Goal: Task Accomplishment & Management: Manage account settings

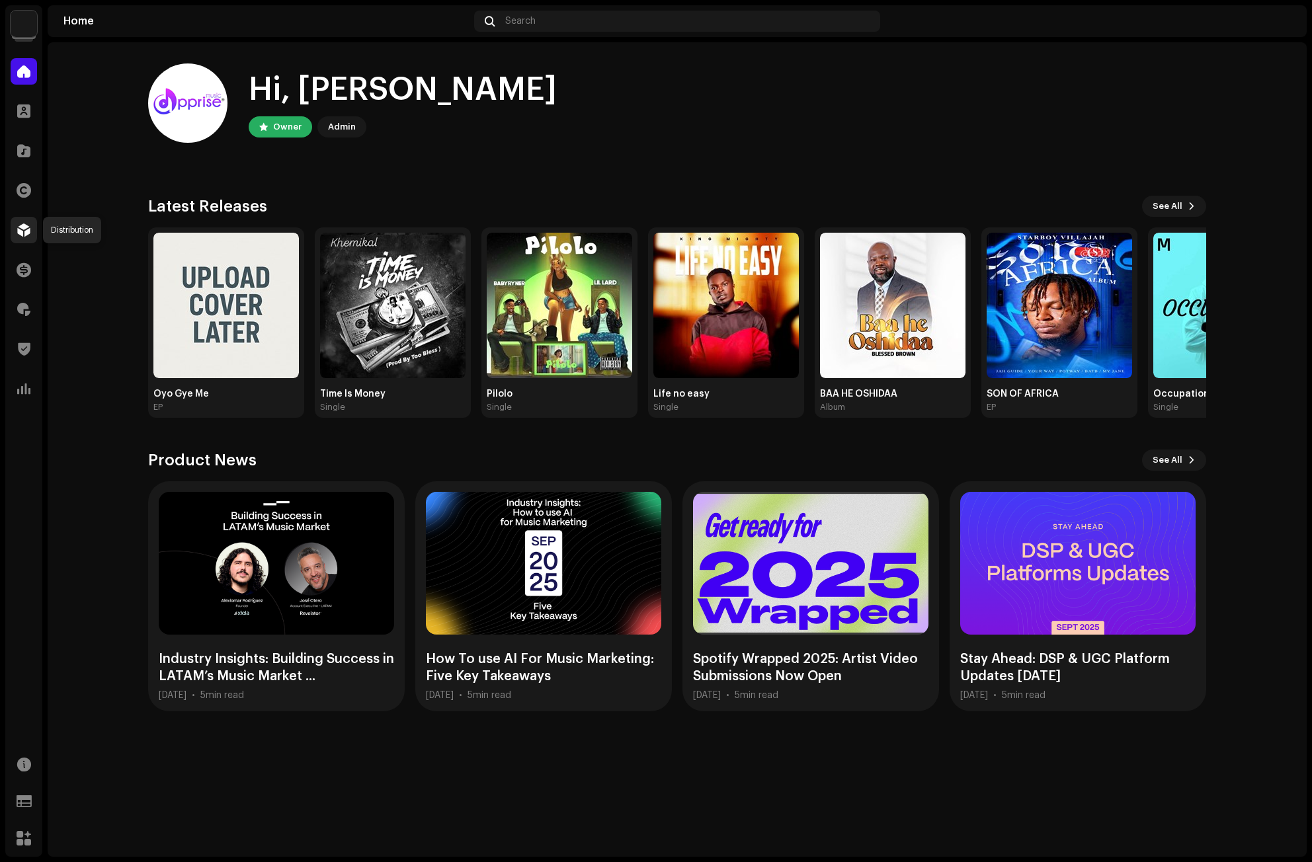
click at [22, 228] on span at bounding box center [23, 230] width 13 height 11
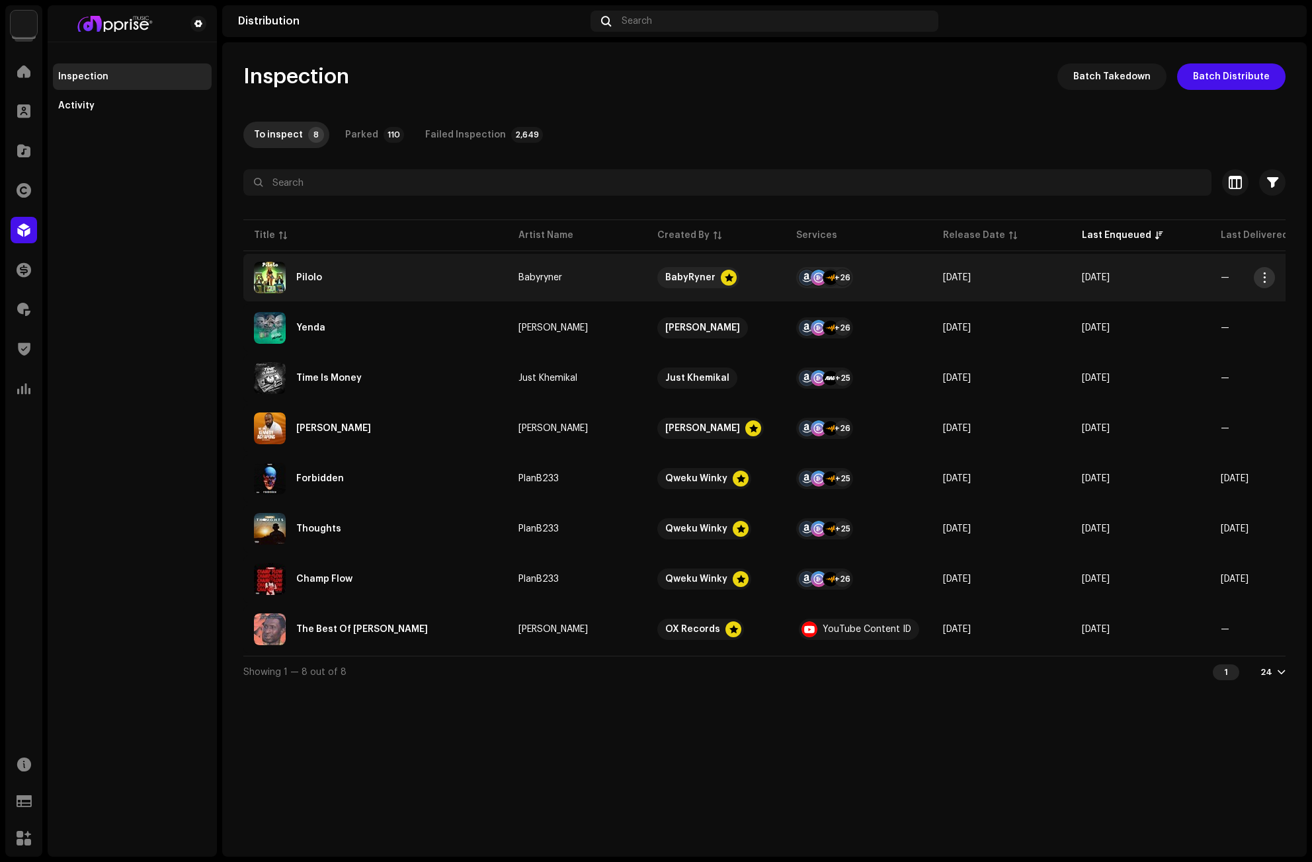
click at [1262, 278] on span "button" at bounding box center [1265, 277] width 10 height 11
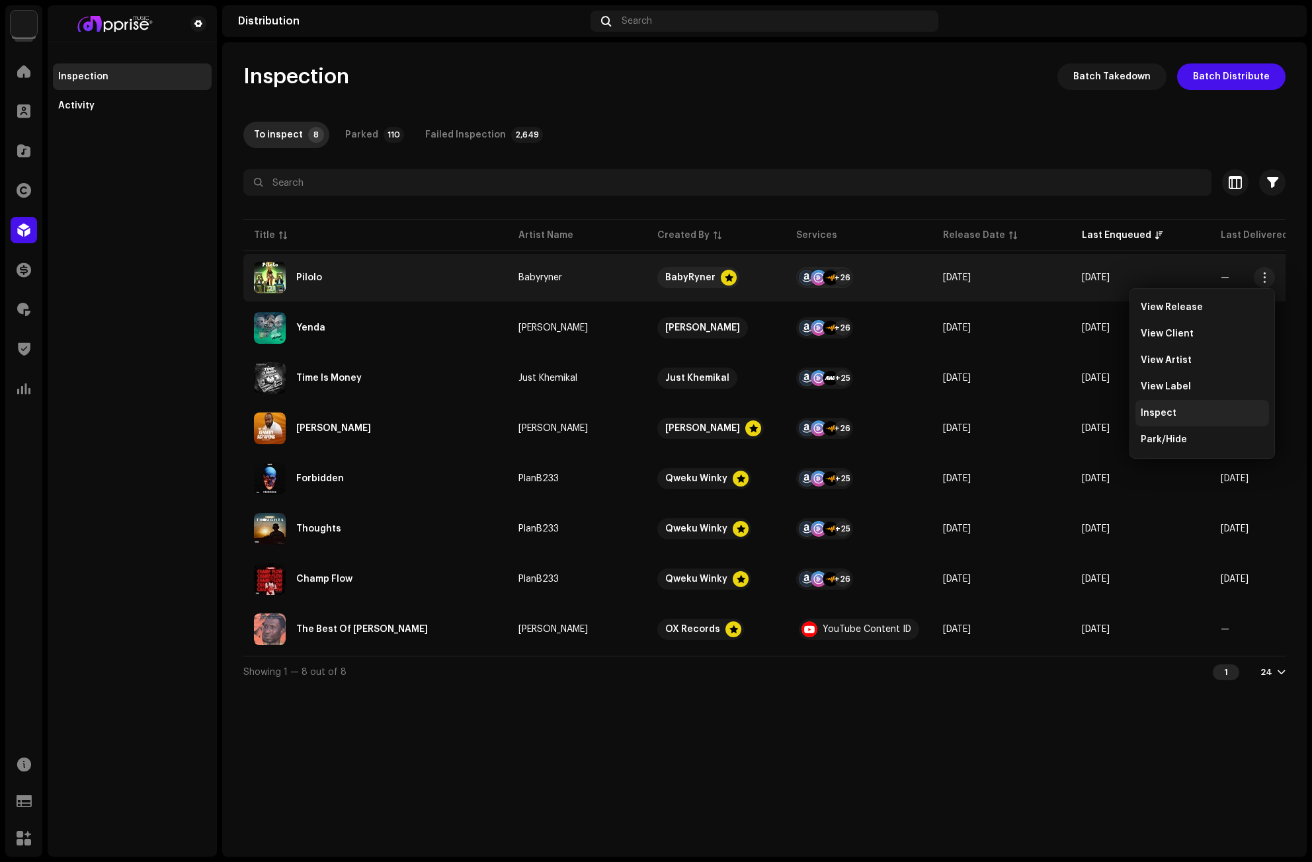
click at [1168, 413] on span "Inspect" at bounding box center [1159, 413] width 36 height 11
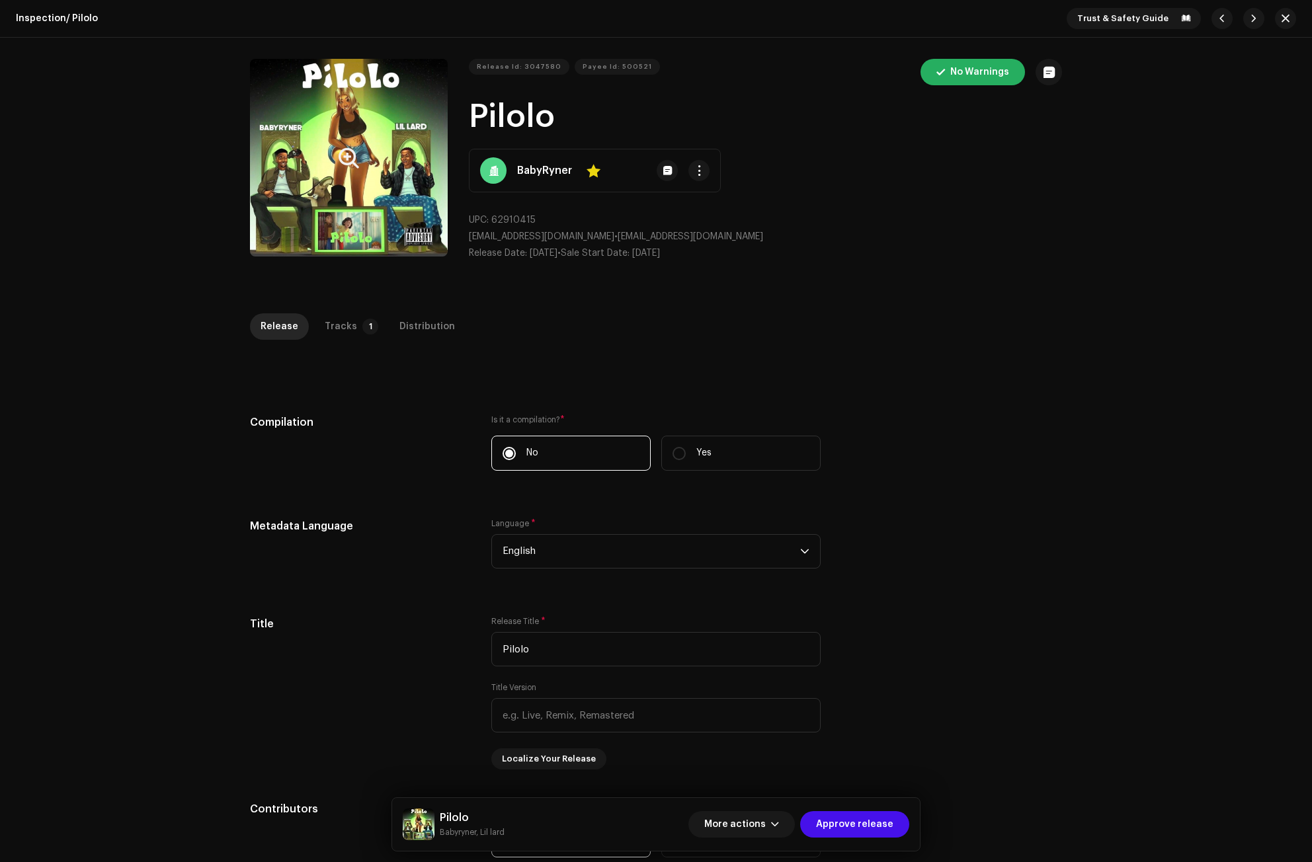
click at [341, 156] on icon "Zoom Image" at bounding box center [349, 158] width 20 height 11
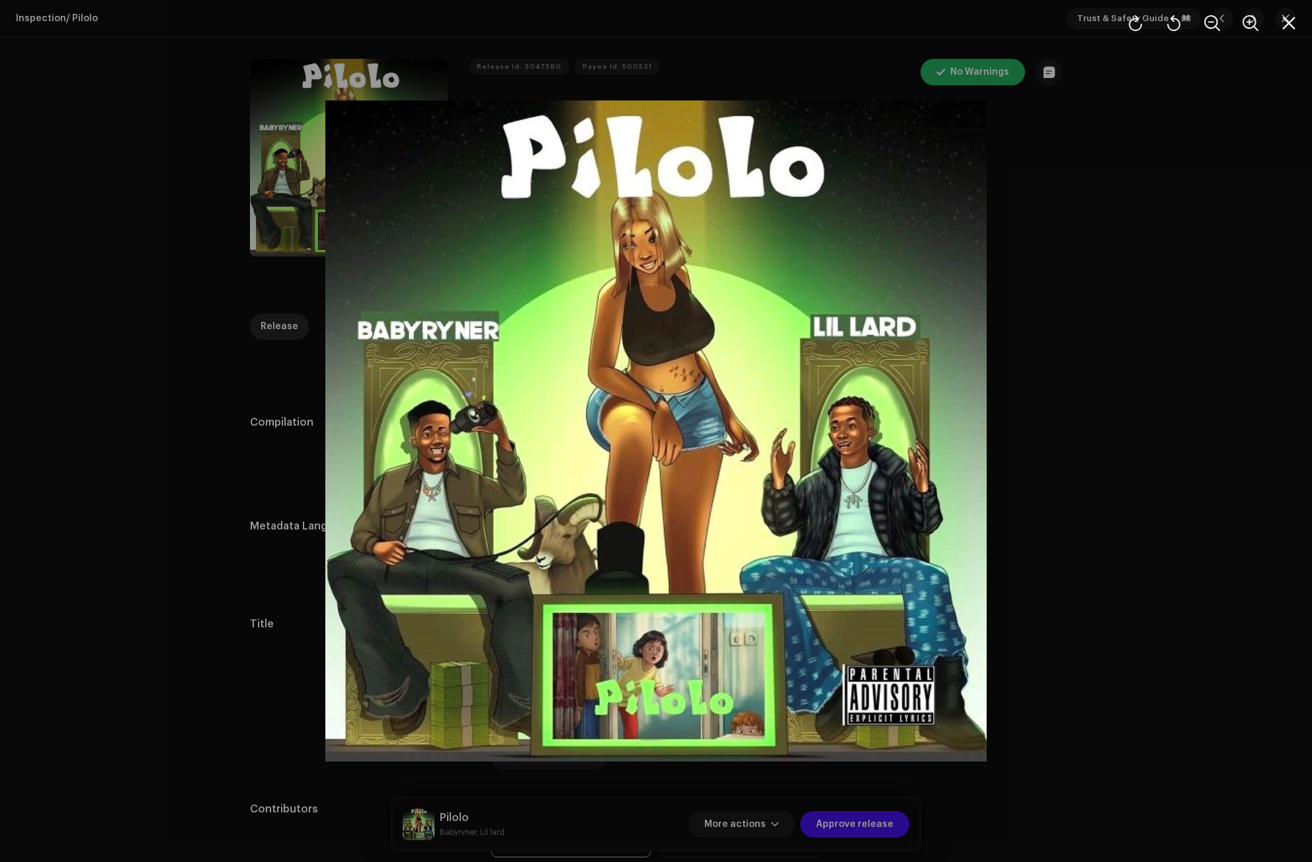
click at [1120, 314] on div at bounding box center [656, 431] width 1312 height 862
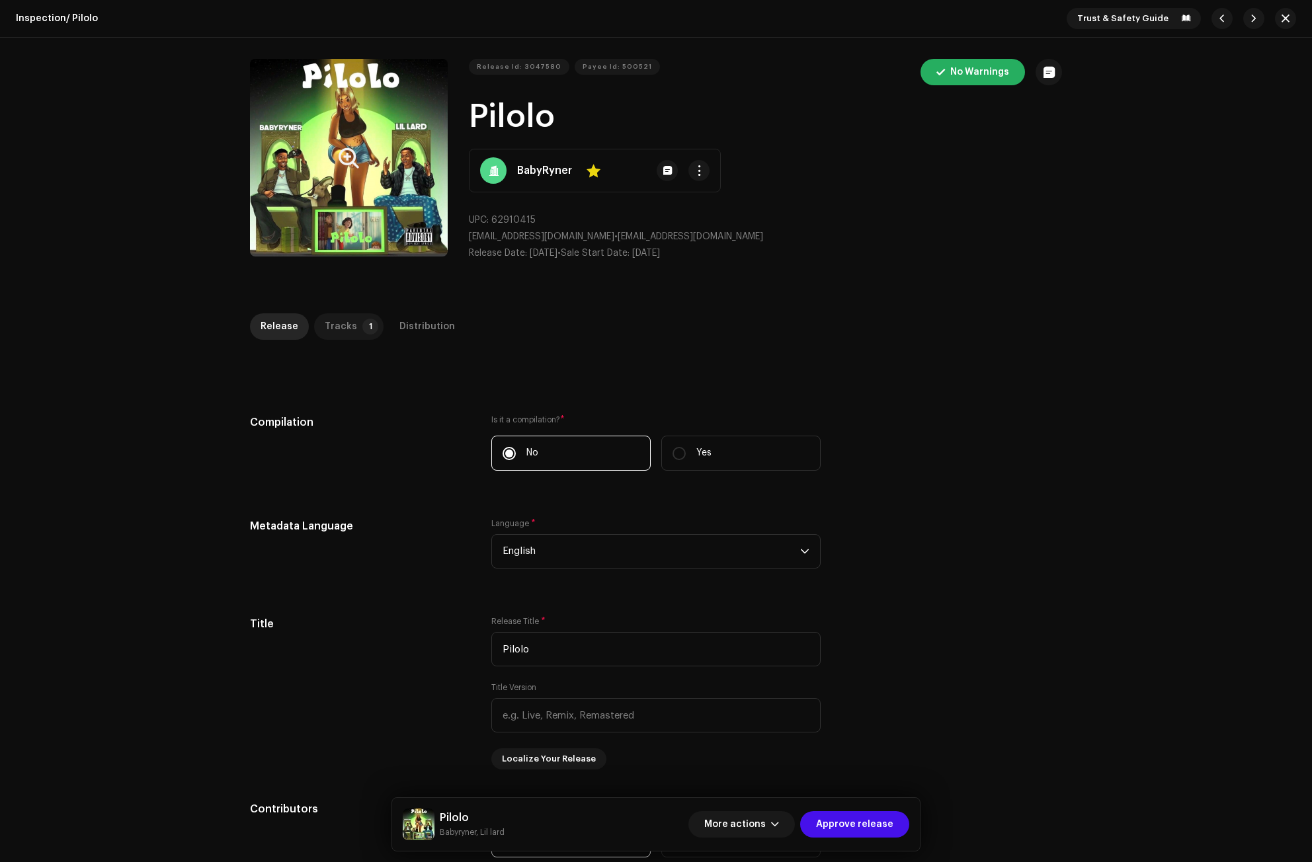
click at [347, 327] on div "Tracks" at bounding box center [341, 326] width 32 height 26
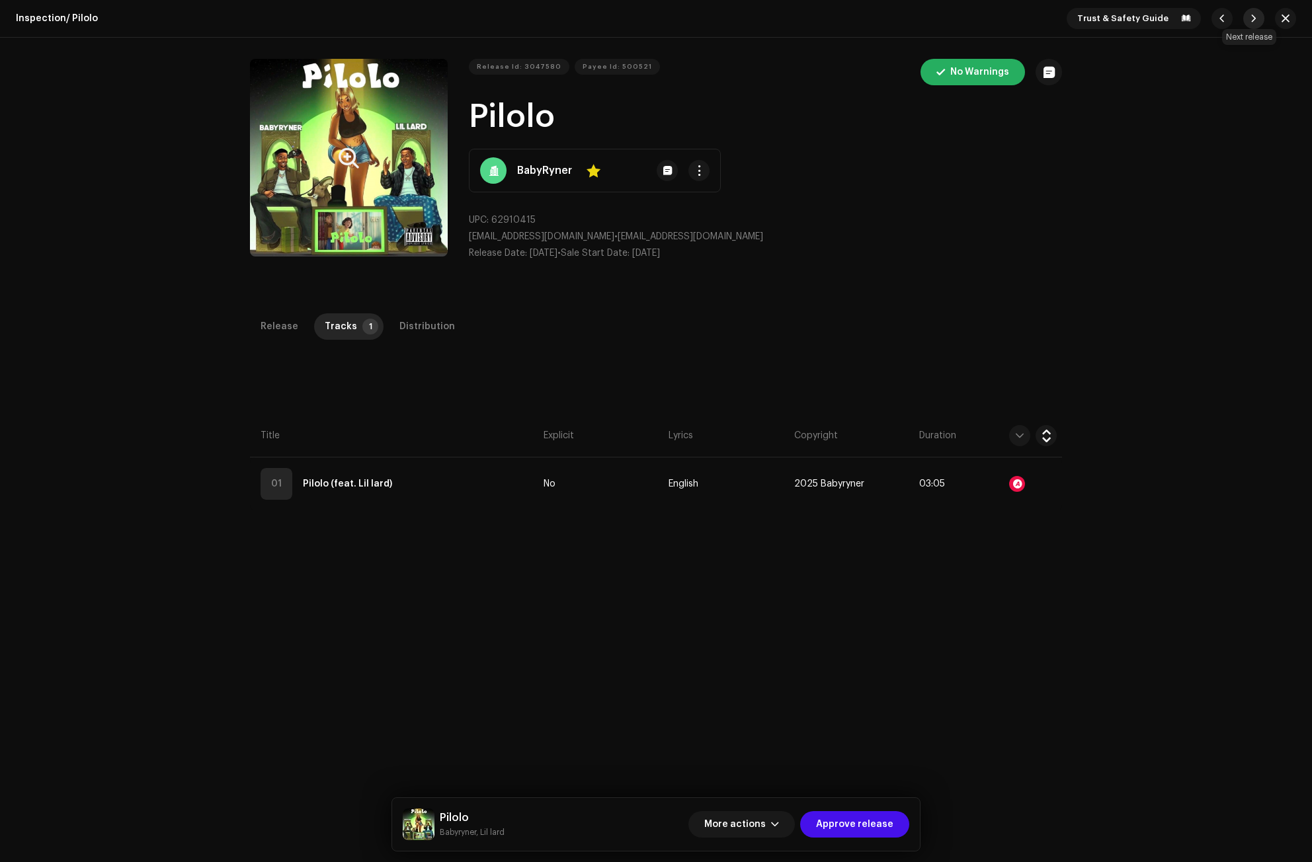
click at [1254, 19] on button "button" at bounding box center [1253, 18] width 21 height 21
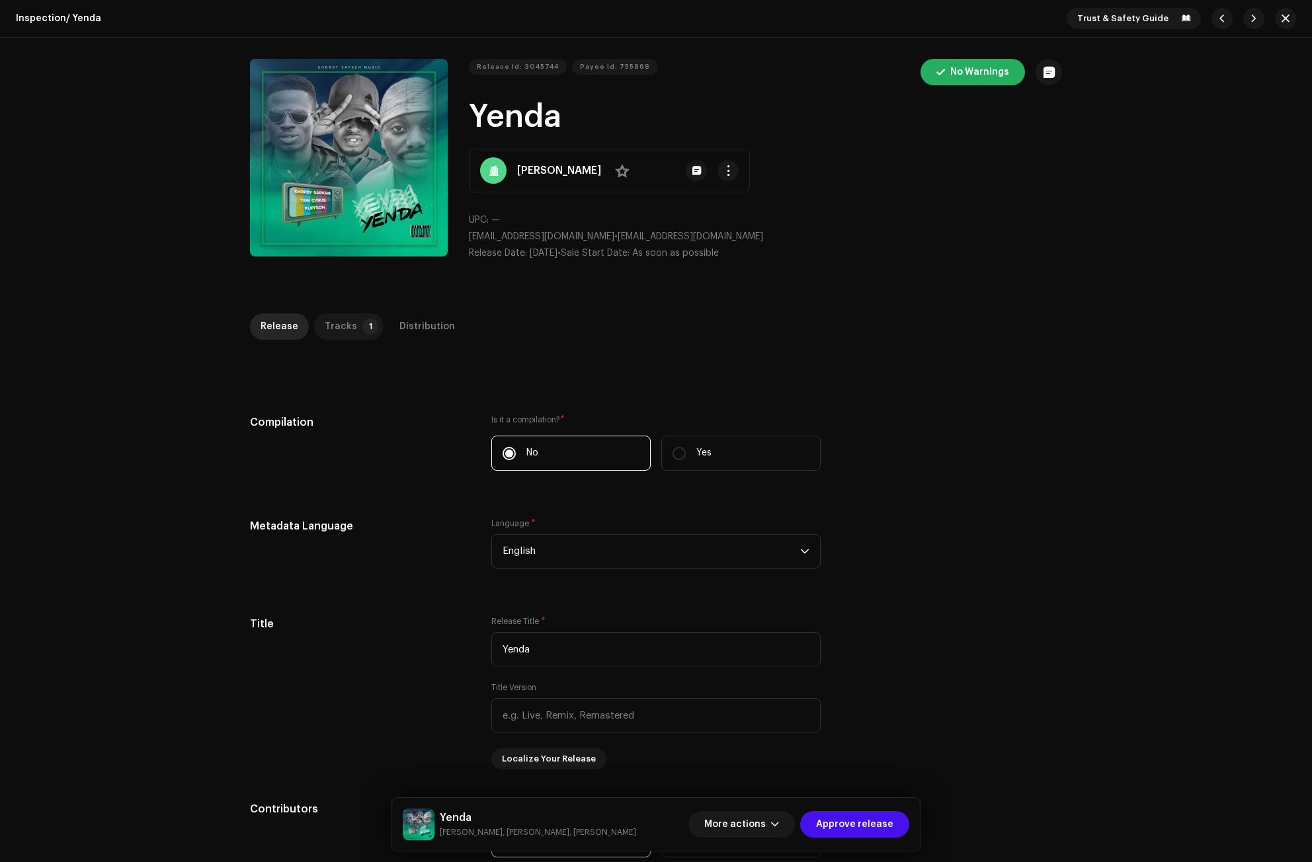
click at [350, 325] on p-tab "Tracks 1" at bounding box center [348, 326] width 69 height 26
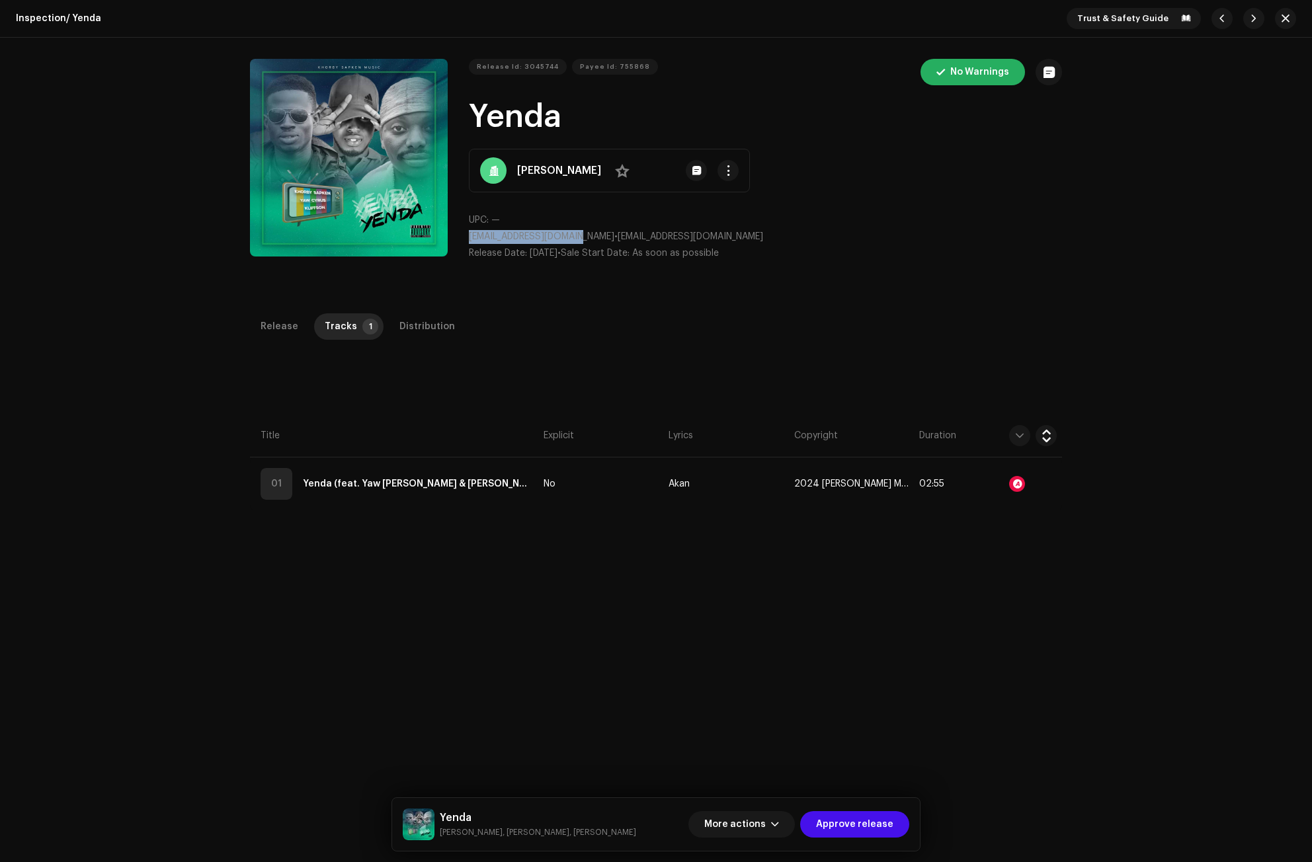
drag, startPoint x: 582, startPoint y: 237, endPoint x: 468, endPoint y: 241, distance: 113.8
click at [469, 241] on p "[EMAIL_ADDRESS][DOMAIN_NAME] • [EMAIL_ADDRESS][DOMAIN_NAME]" at bounding box center [765, 237] width 593 height 14
copy span "[EMAIL_ADDRESS][DOMAIN_NAME]"
click at [411, 326] on div "Distribution" at bounding box center [427, 326] width 56 height 26
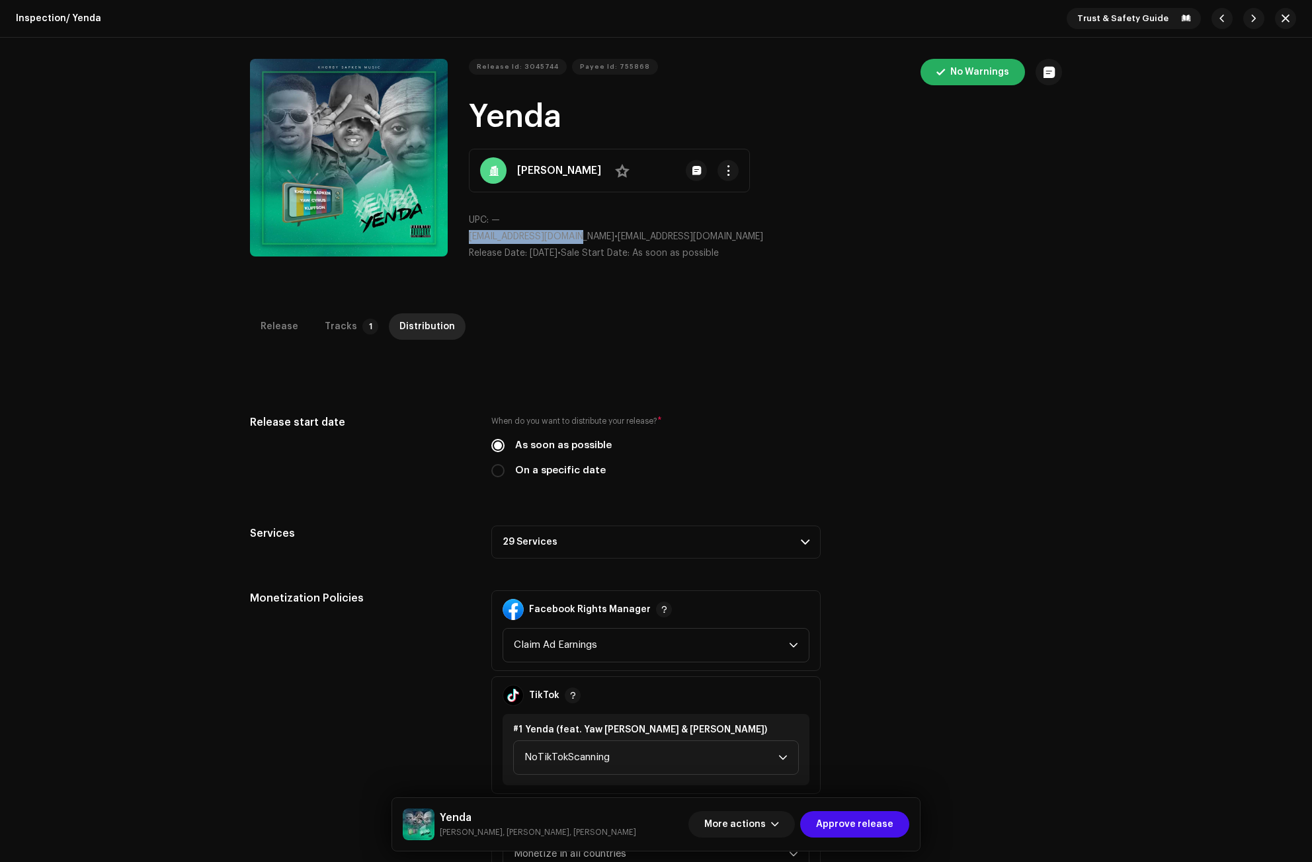
click at [534, 543] on p-accordion-header "29 Services" at bounding box center [655, 542] width 329 height 33
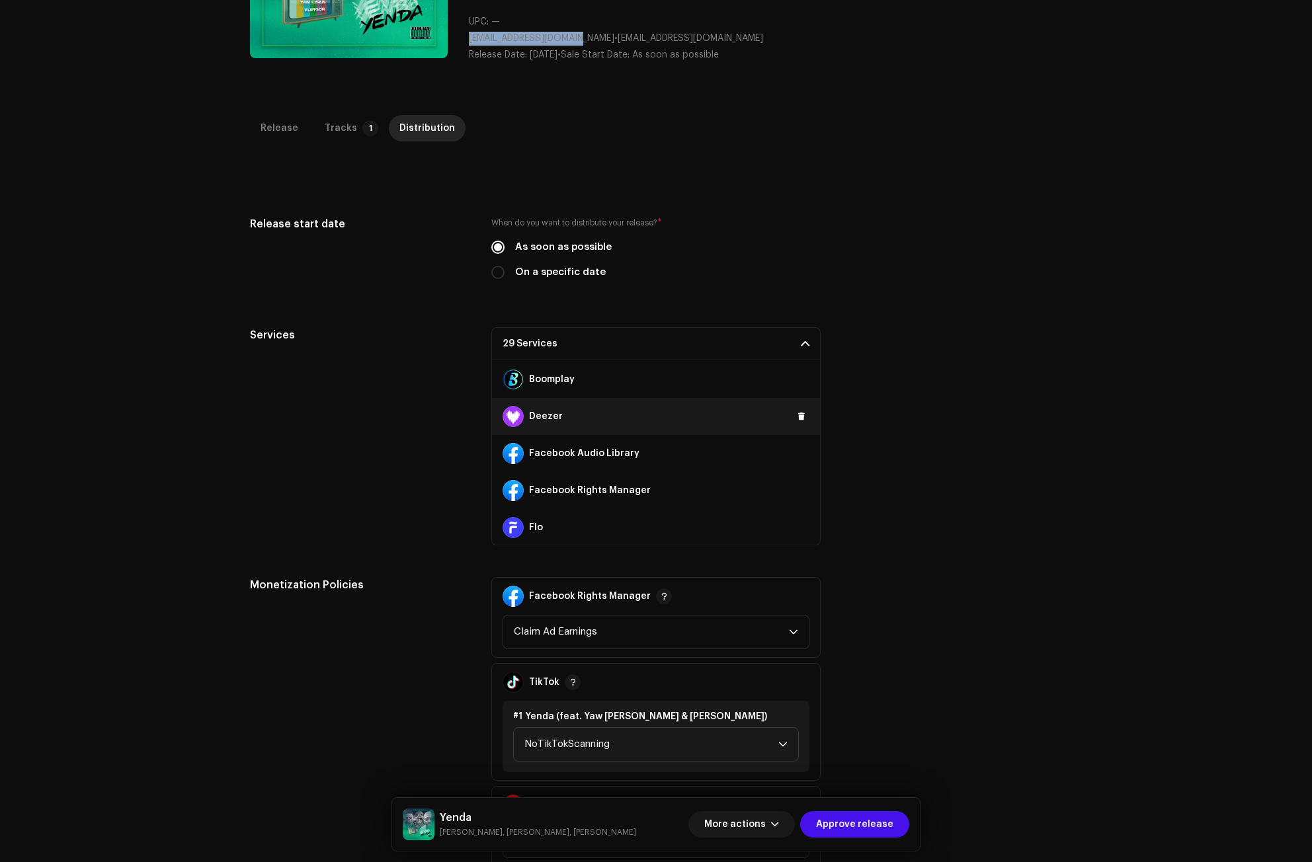
scroll to position [198, 0]
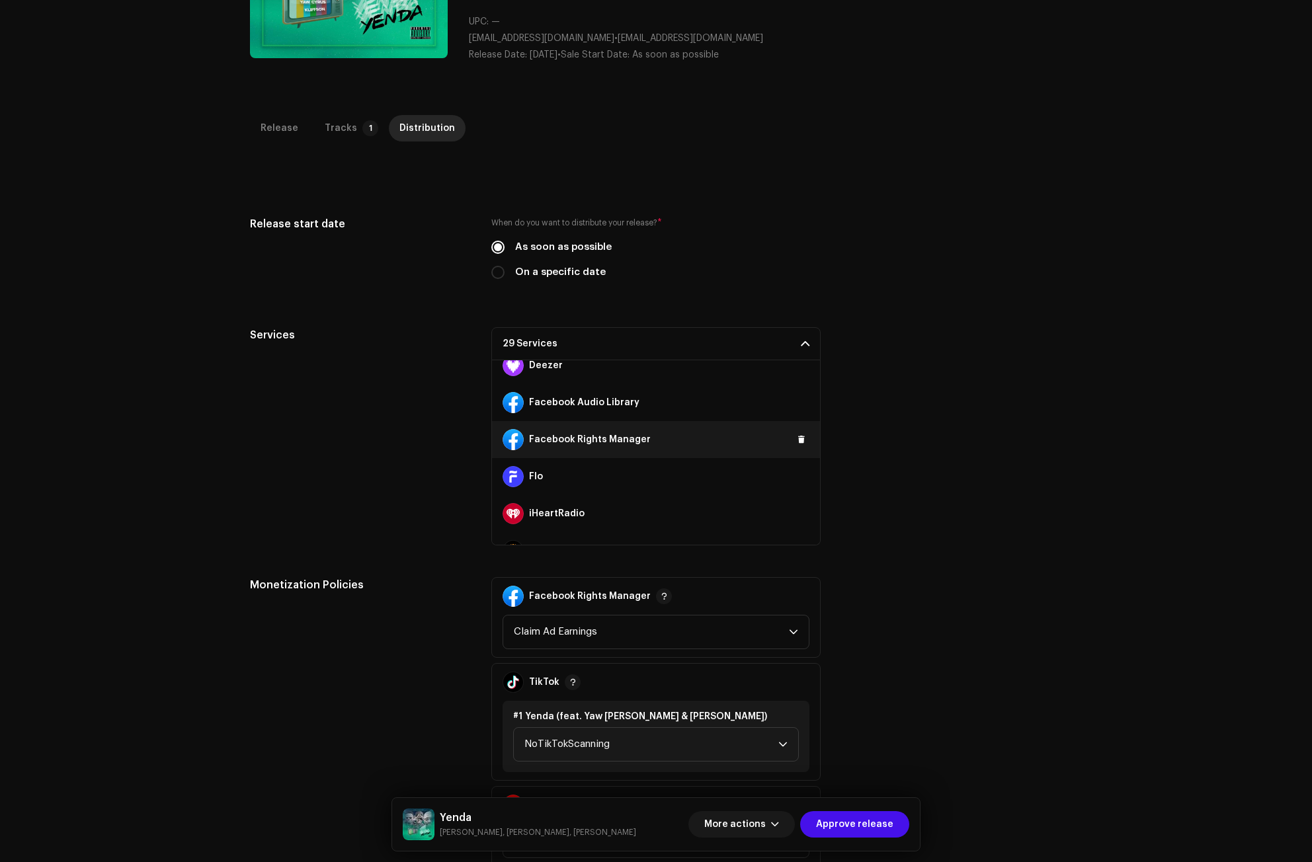
click at [800, 433] on div "Facebook Rights Manager" at bounding box center [656, 439] width 328 height 37
click at [797, 436] on span at bounding box center [801, 439] width 8 height 11
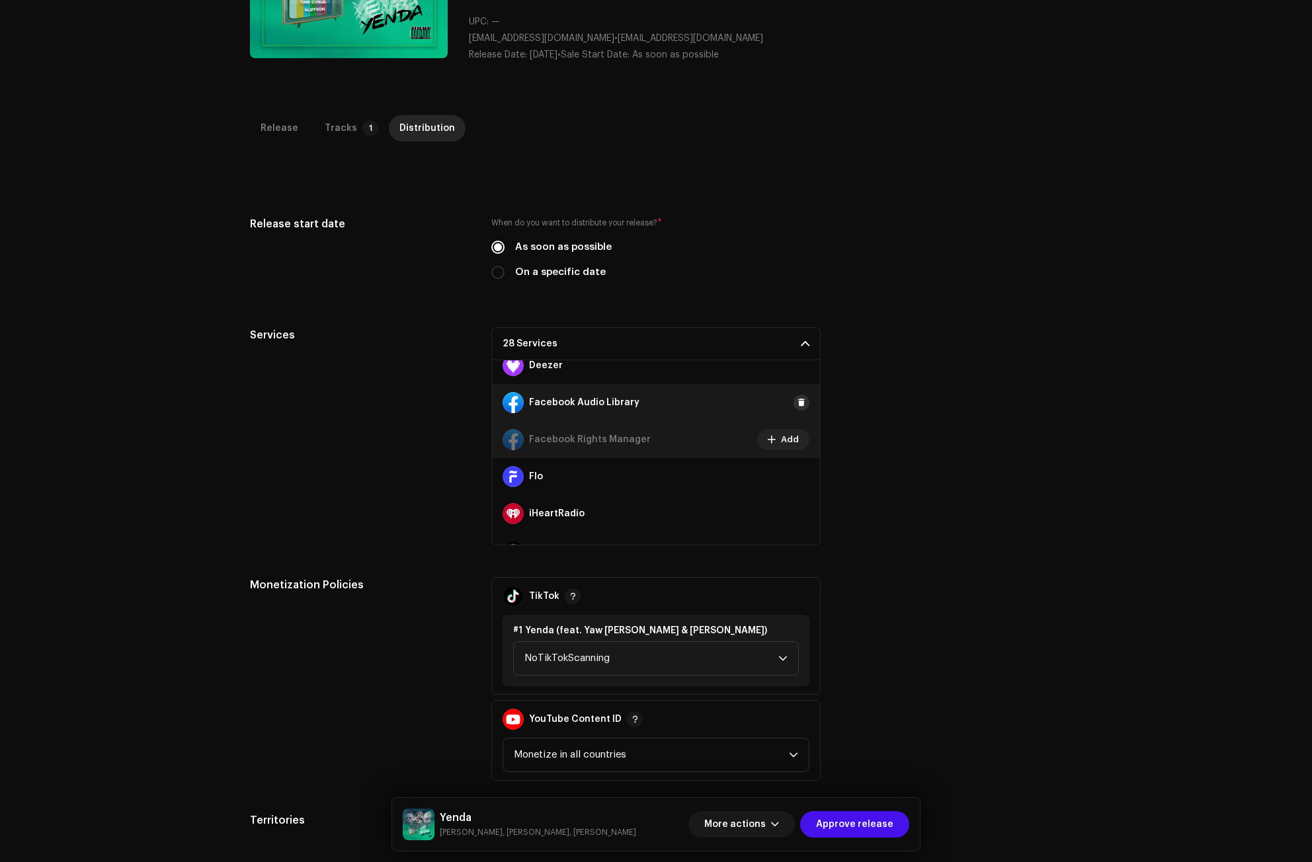
click at [794, 401] on button at bounding box center [802, 403] width 16 height 16
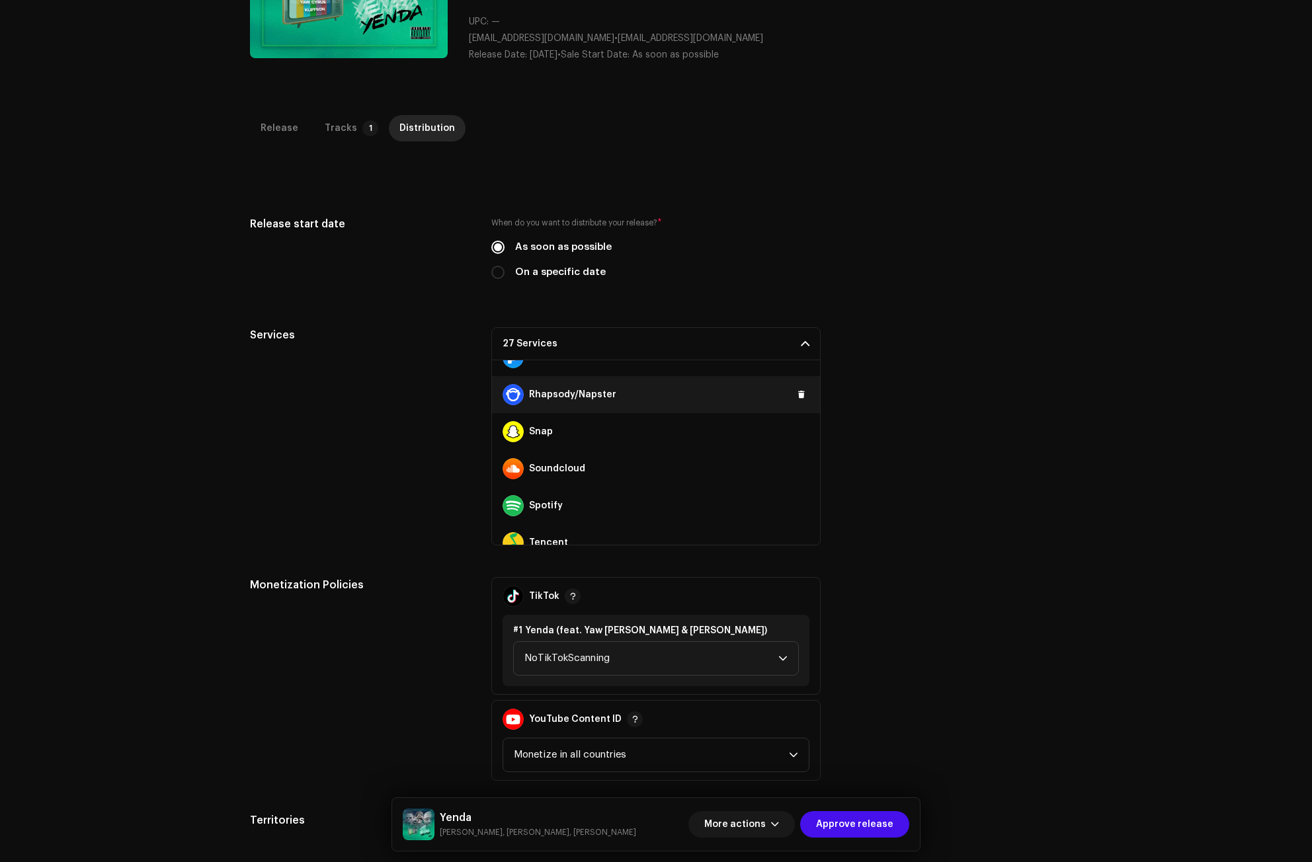
scroll to position [727, 0]
click at [797, 393] on span at bounding box center [801, 392] width 8 height 11
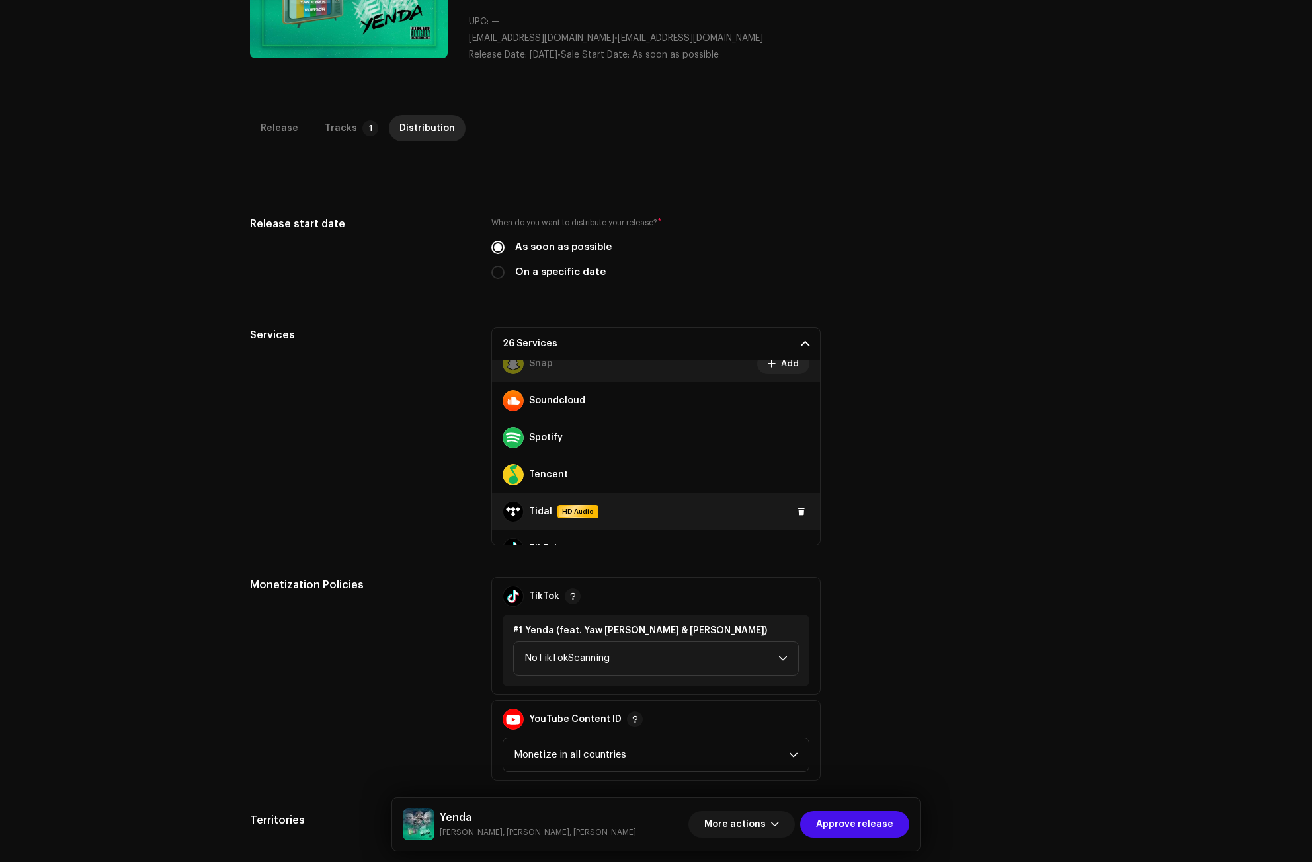
scroll to position [794, 0]
click at [794, 510] on button at bounding box center [802, 511] width 16 height 16
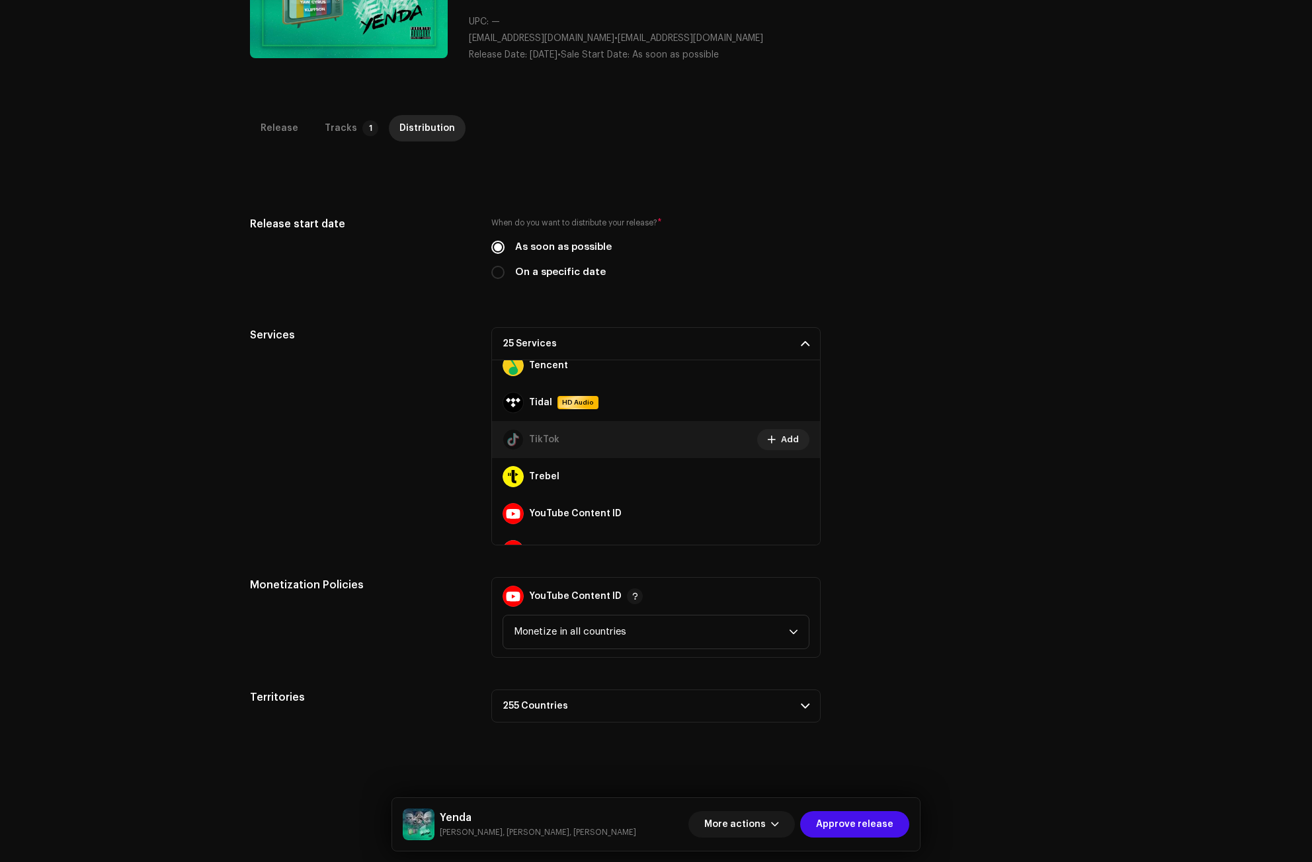
scroll to position [889, 0]
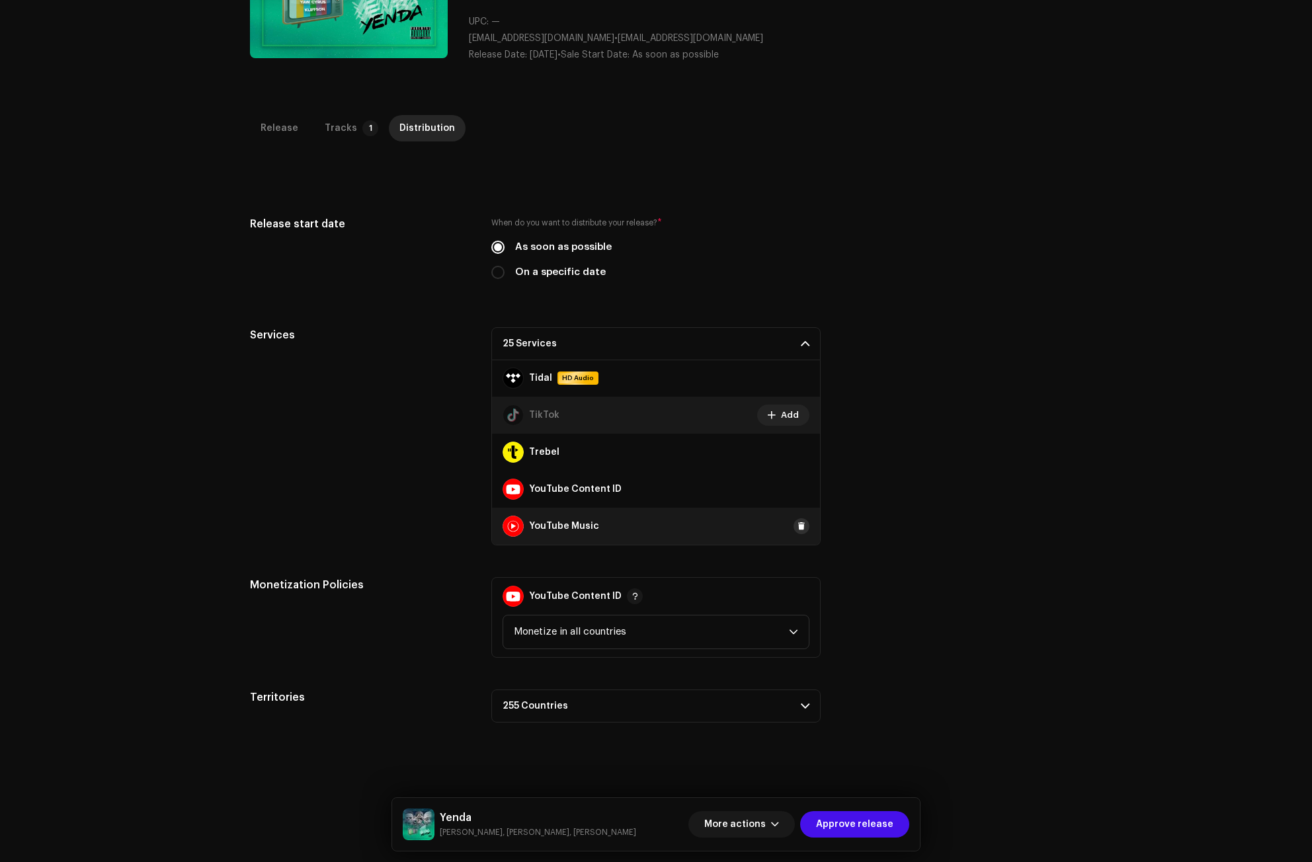
click at [797, 526] on span at bounding box center [801, 526] width 8 height 11
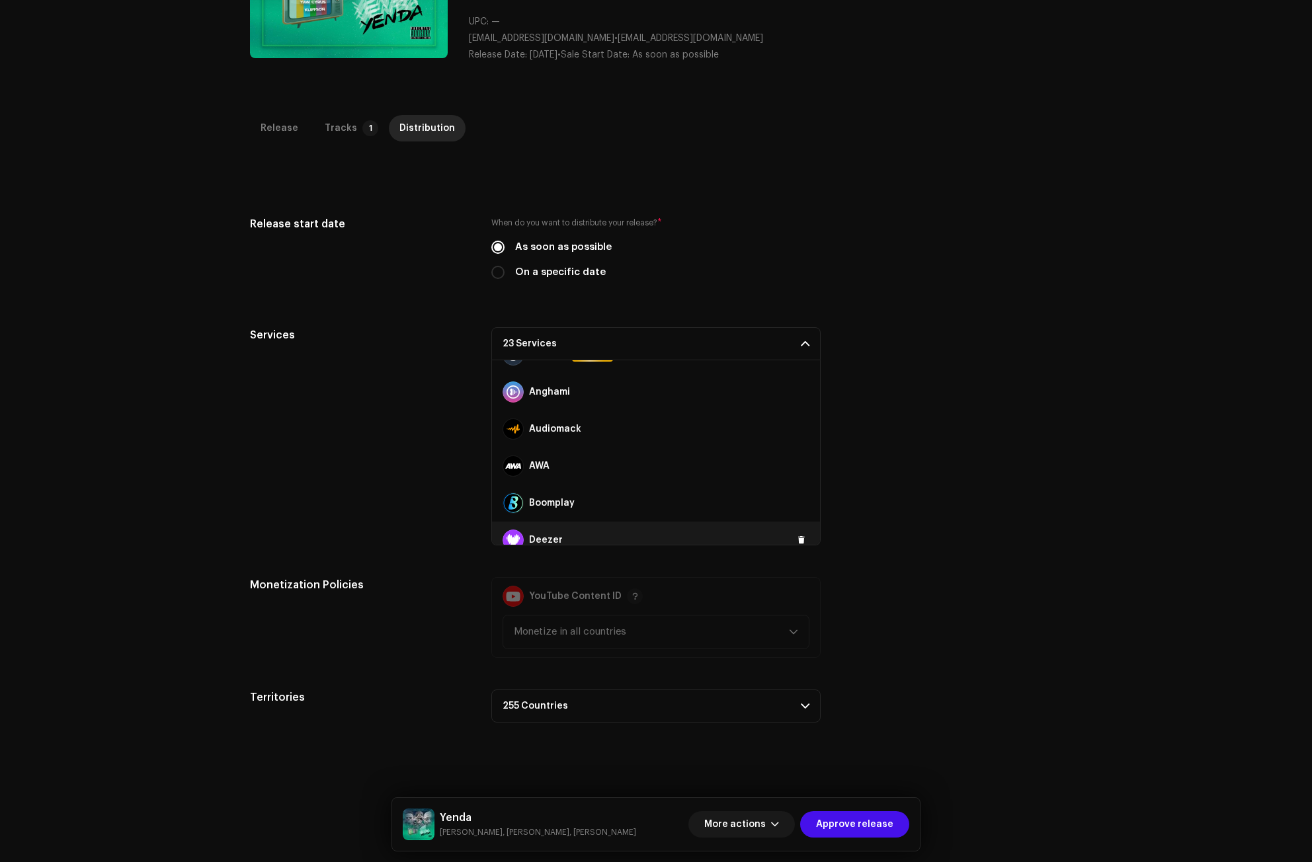
scroll to position [0, 0]
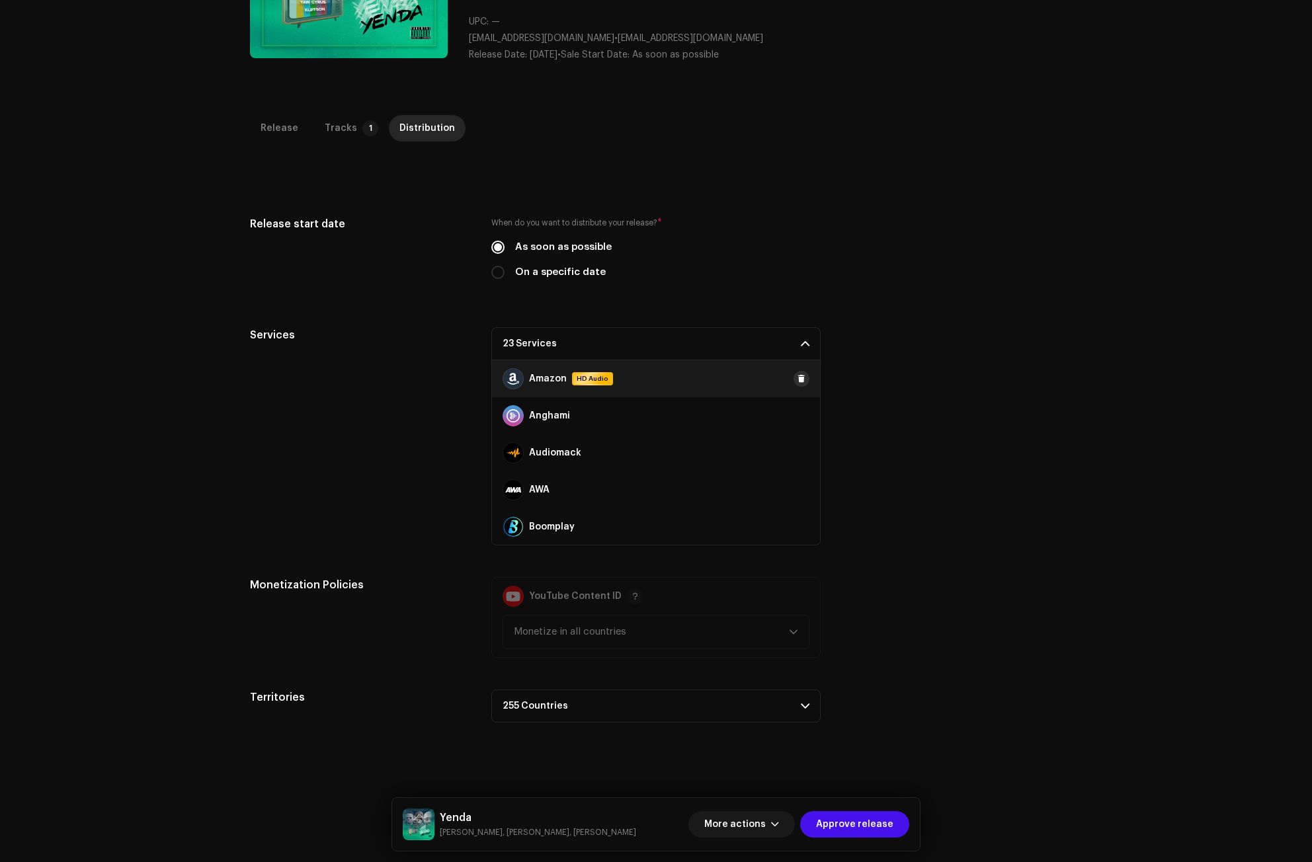
click at [795, 372] on button at bounding box center [802, 379] width 16 height 16
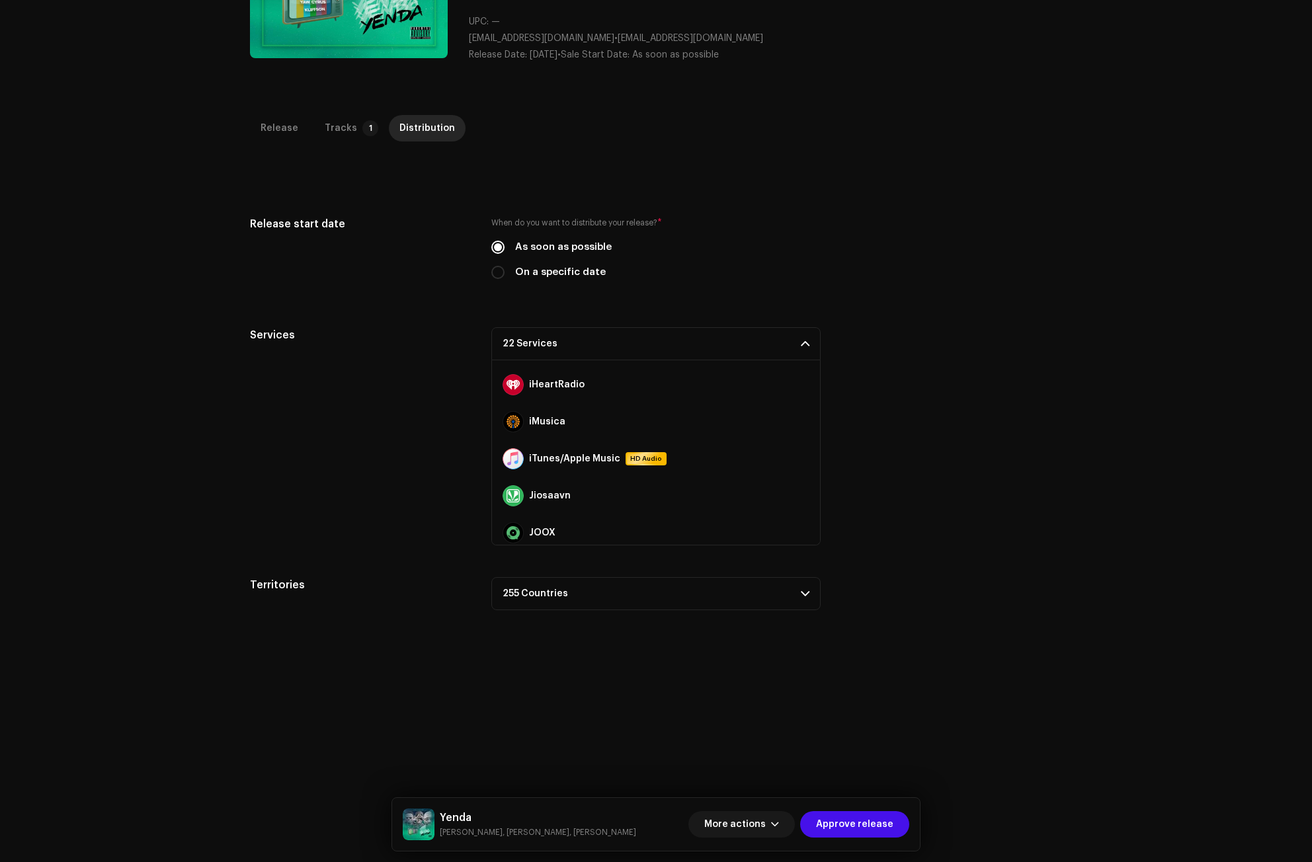
scroll to position [331, 0]
click at [794, 452] on button at bounding box center [802, 456] width 16 height 16
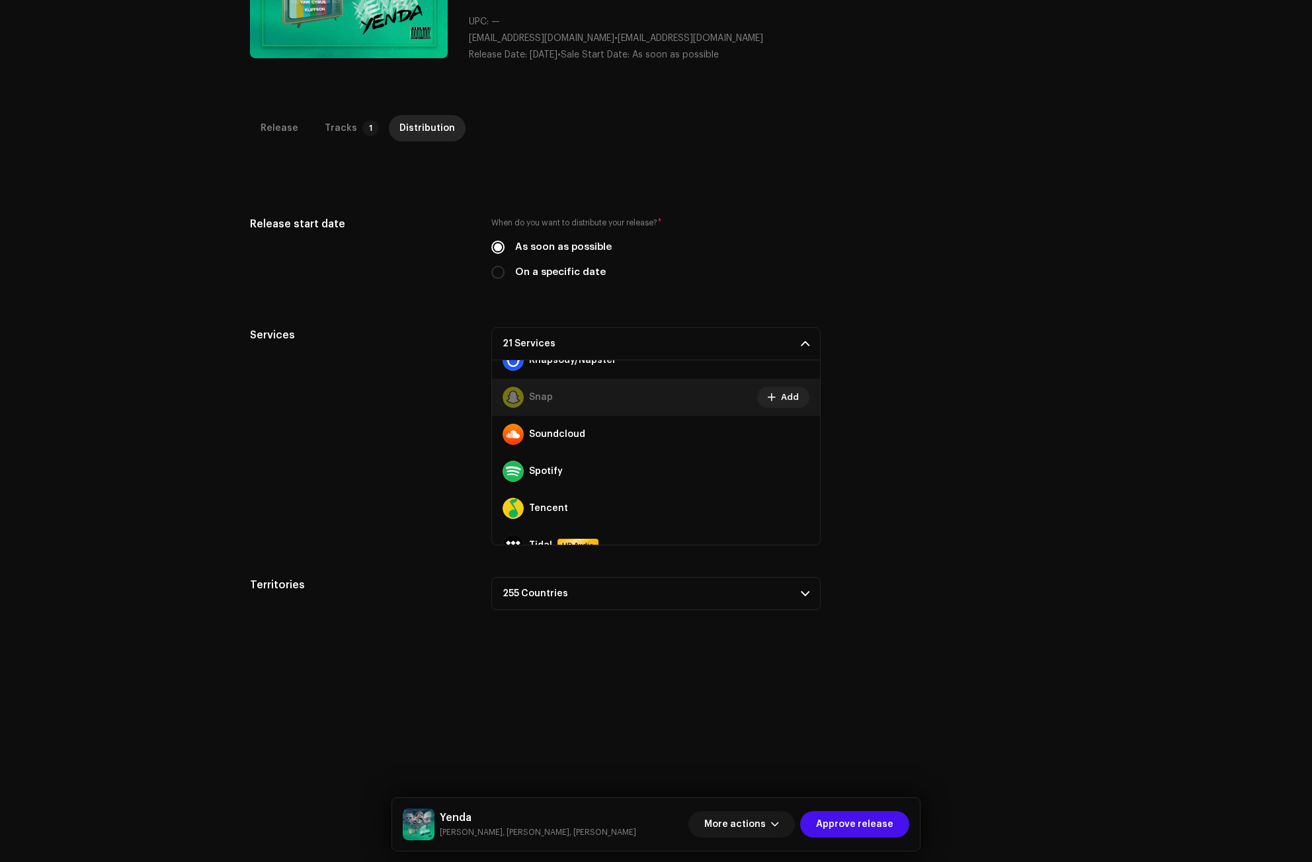
scroll to position [727, 0]
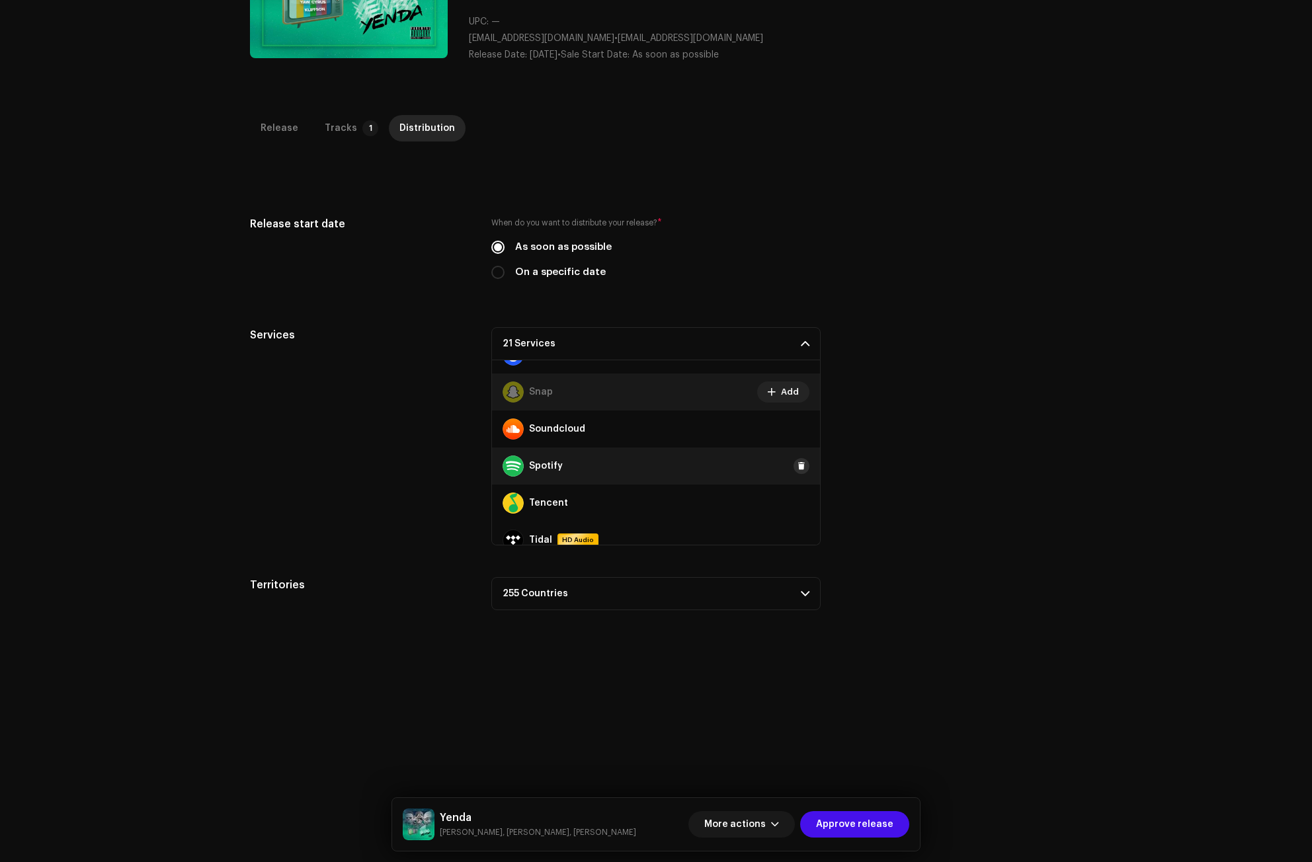
click at [797, 464] on span at bounding box center [801, 466] width 8 height 11
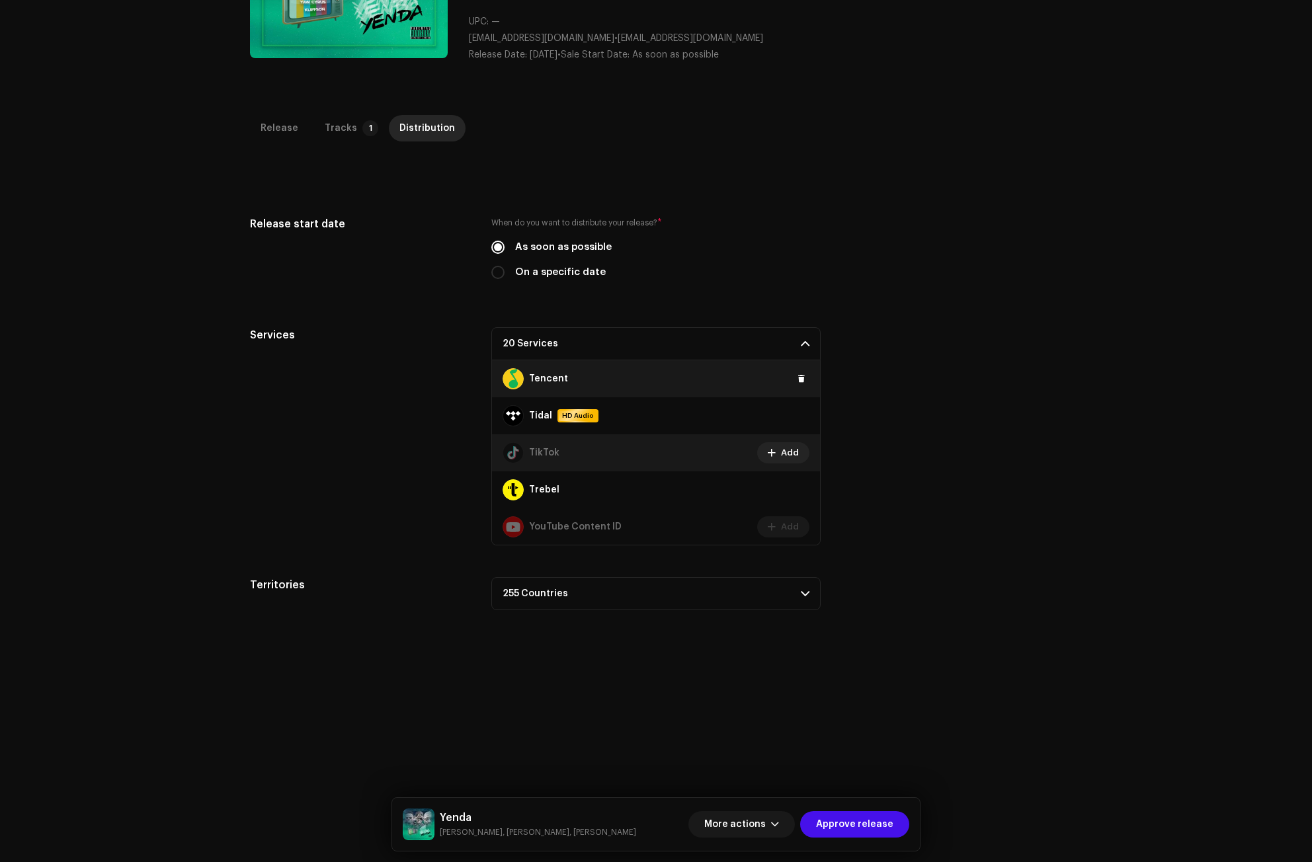
scroll to position [889, 0]
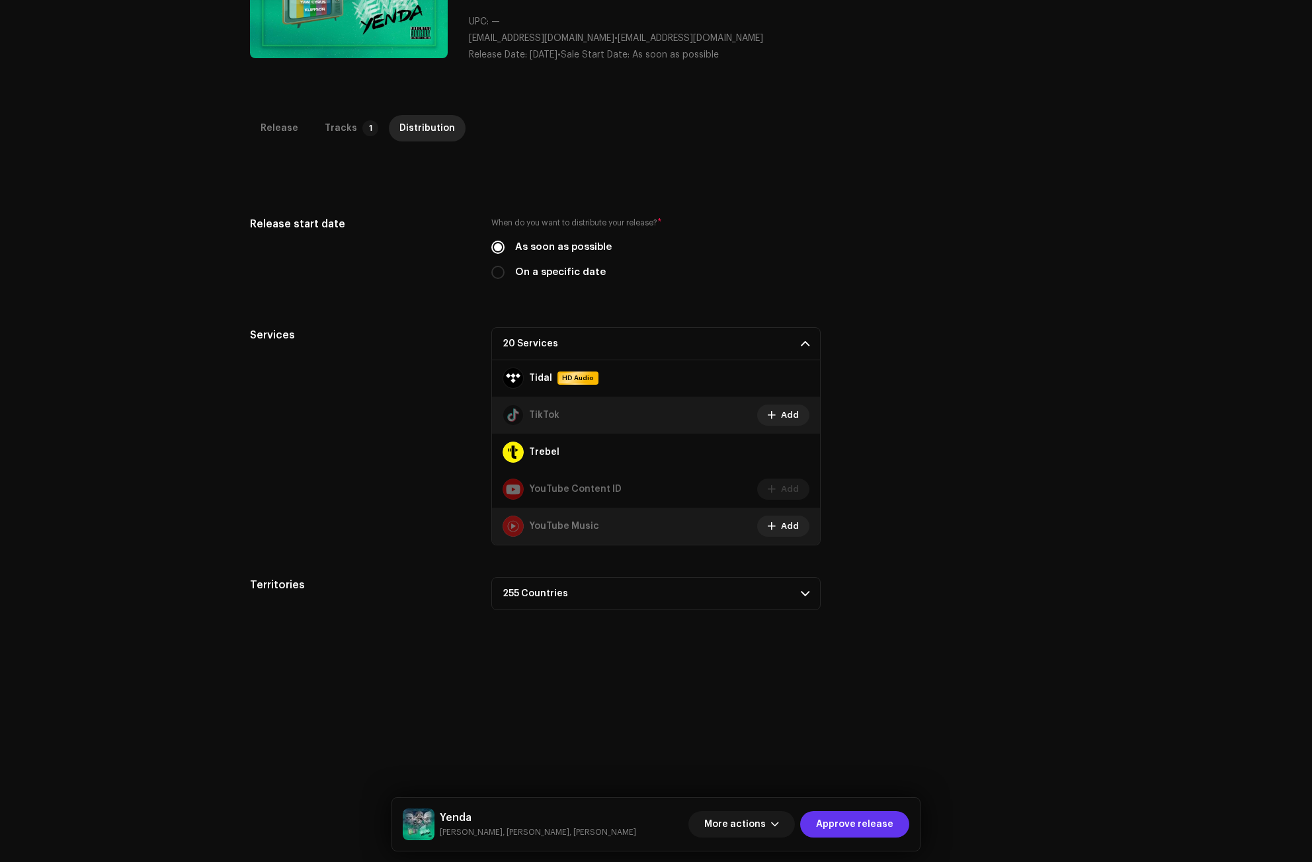
click at [888, 835] on span "Approve release" at bounding box center [854, 824] width 77 height 26
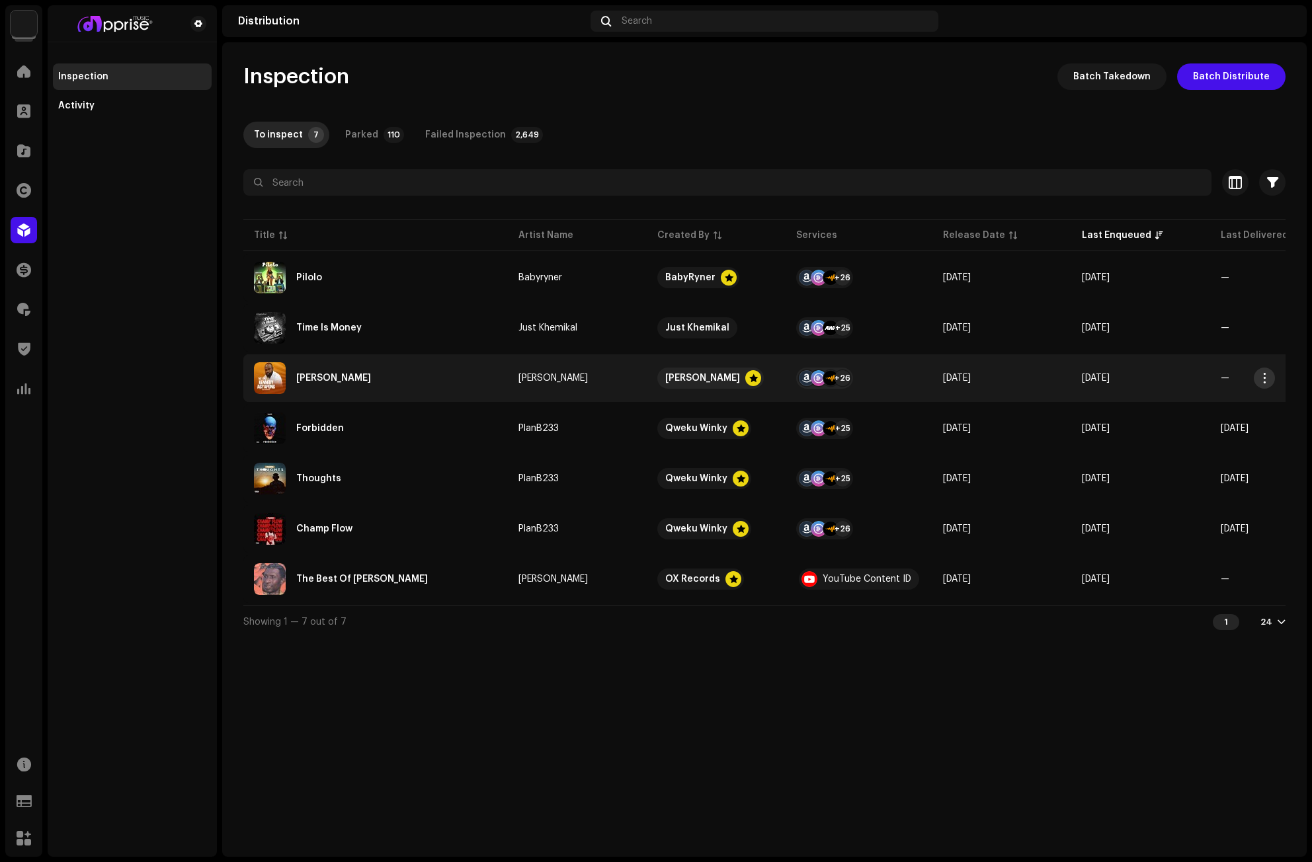
click at [1266, 376] on span "button" at bounding box center [1265, 378] width 10 height 11
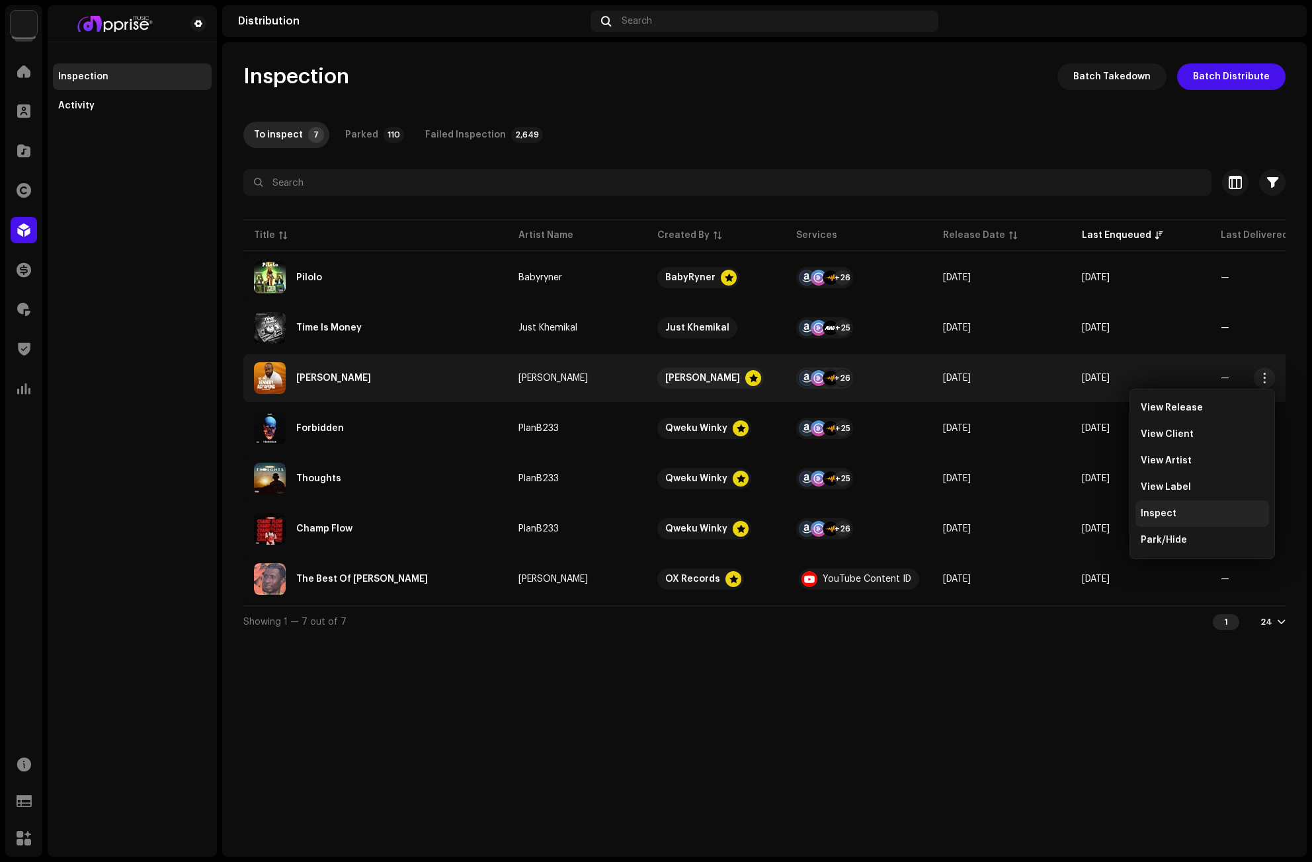
click at [1174, 518] on div "Inspect" at bounding box center [1202, 514] width 123 height 11
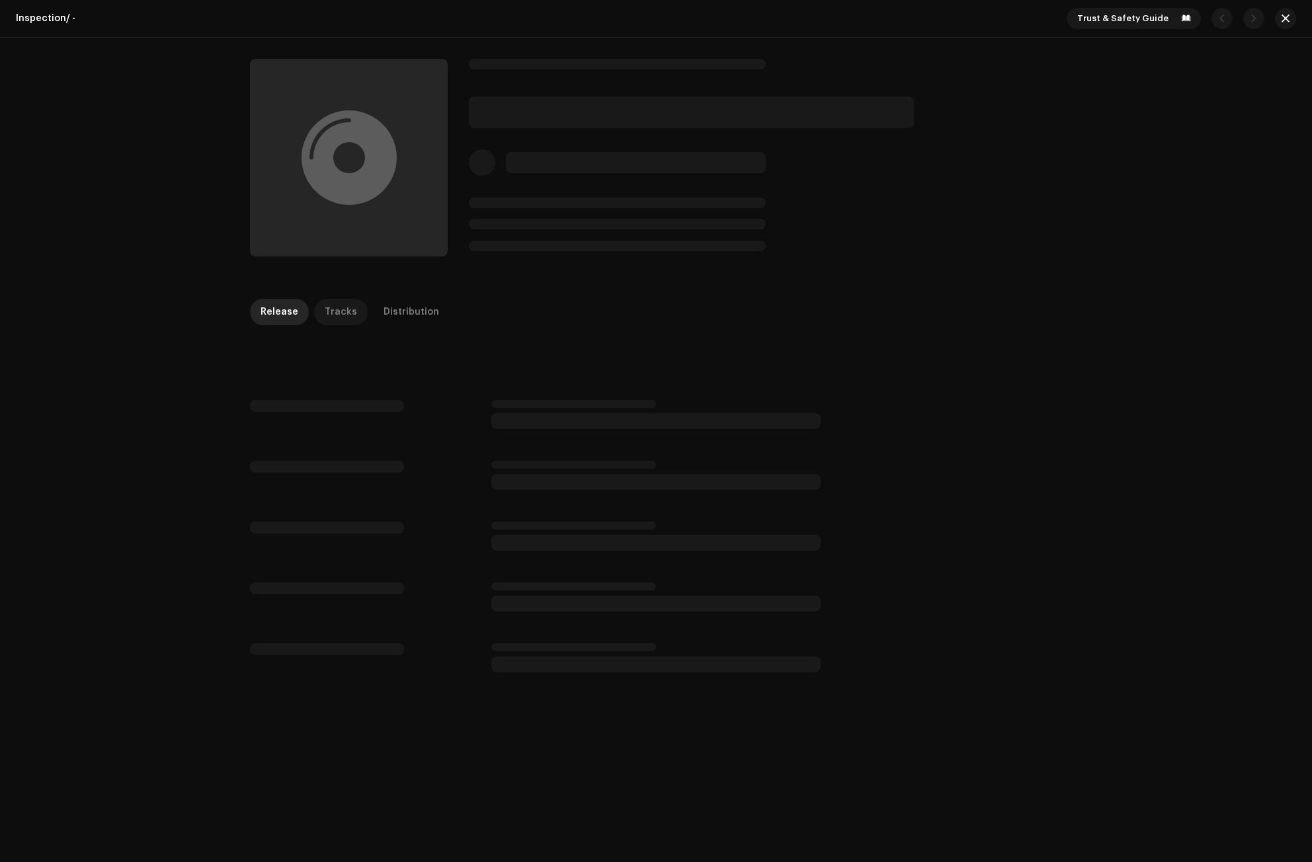
click at [325, 308] on div "Tracks" at bounding box center [341, 312] width 32 height 26
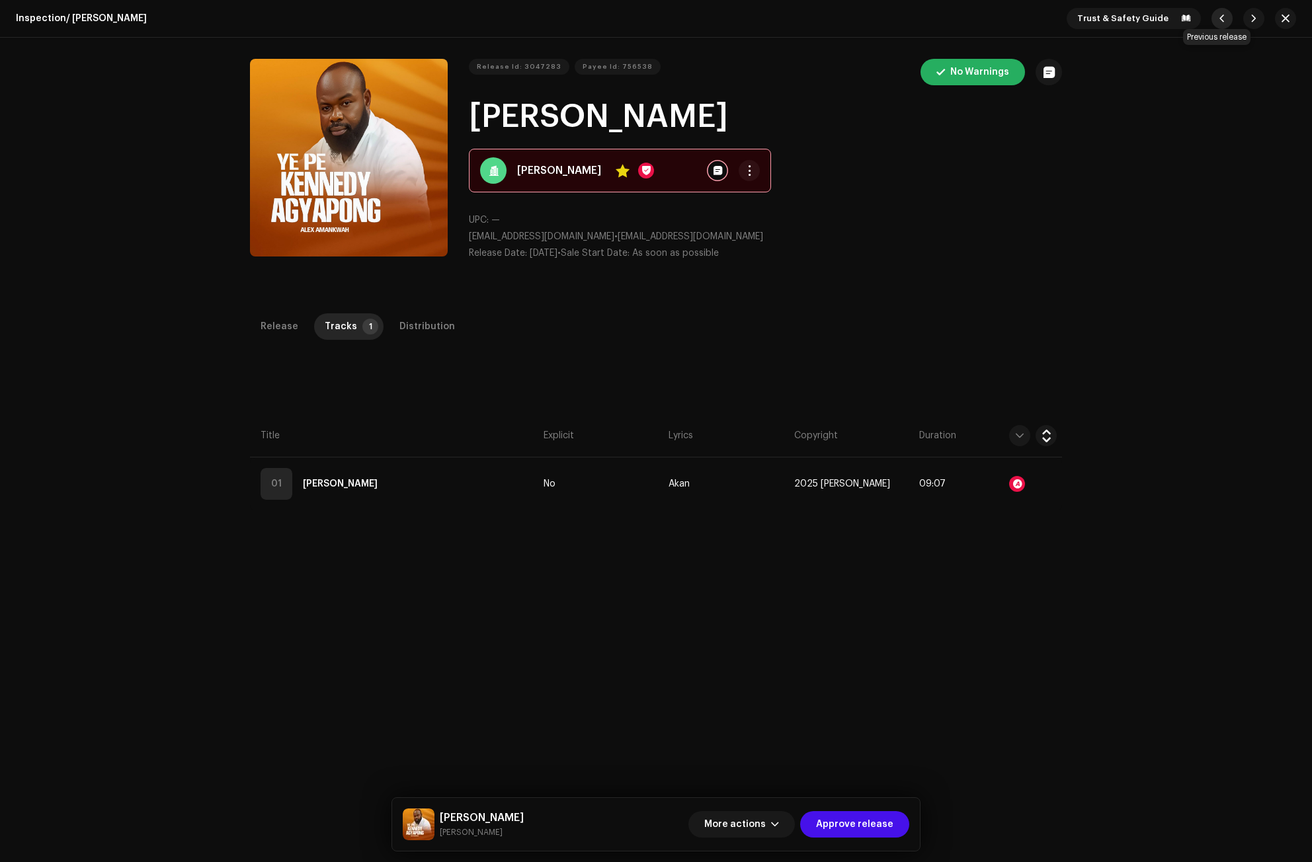
click at [1219, 19] on span "button" at bounding box center [1222, 18] width 8 height 11
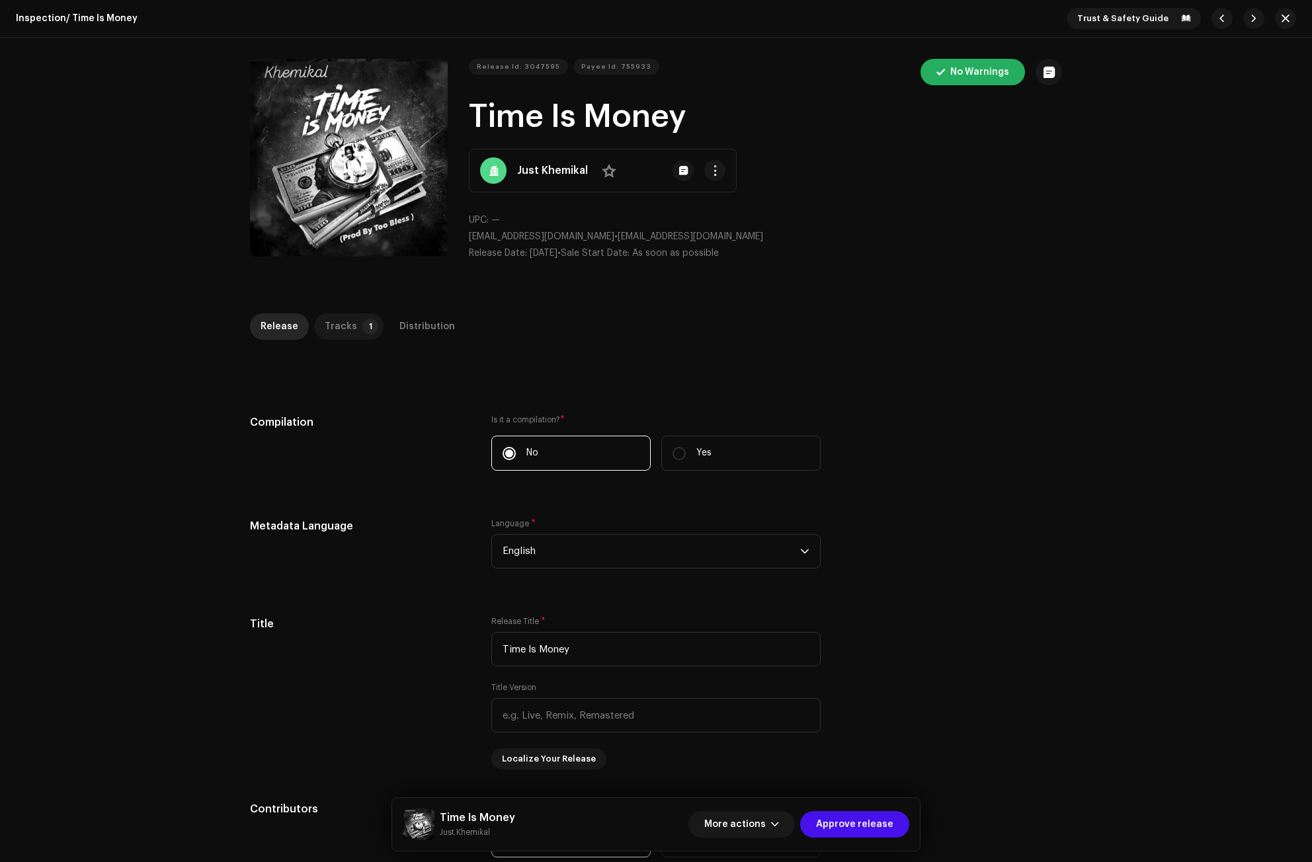
click at [362, 326] on p-badge "1" at bounding box center [370, 327] width 16 height 16
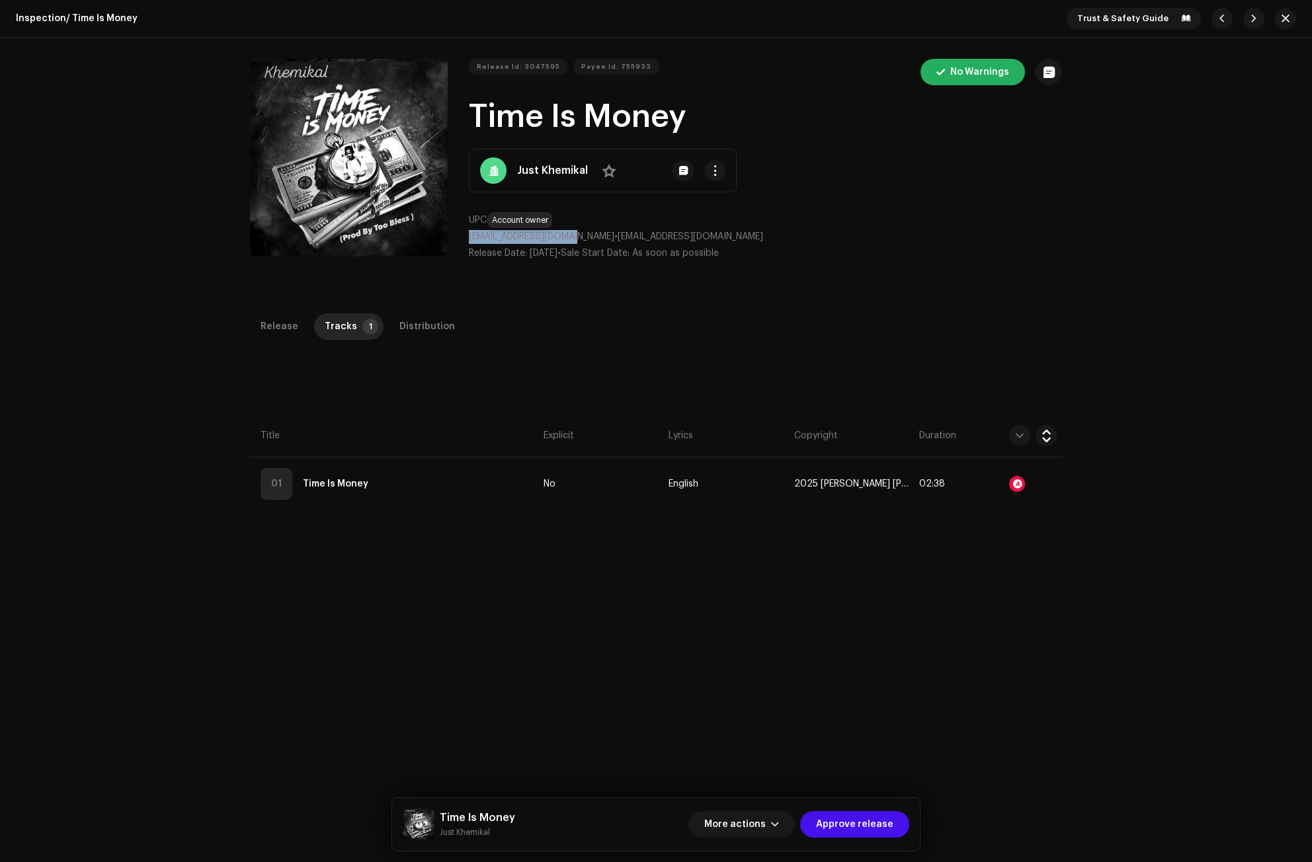
drag, startPoint x: 574, startPoint y: 237, endPoint x: 468, endPoint y: 233, distance: 106.6
click at [469, 233] on span "khemikalsup@gmail.com" at bounding box center [541, 236] width 145 height 9
copy span "khemikalsup@gmail.com"
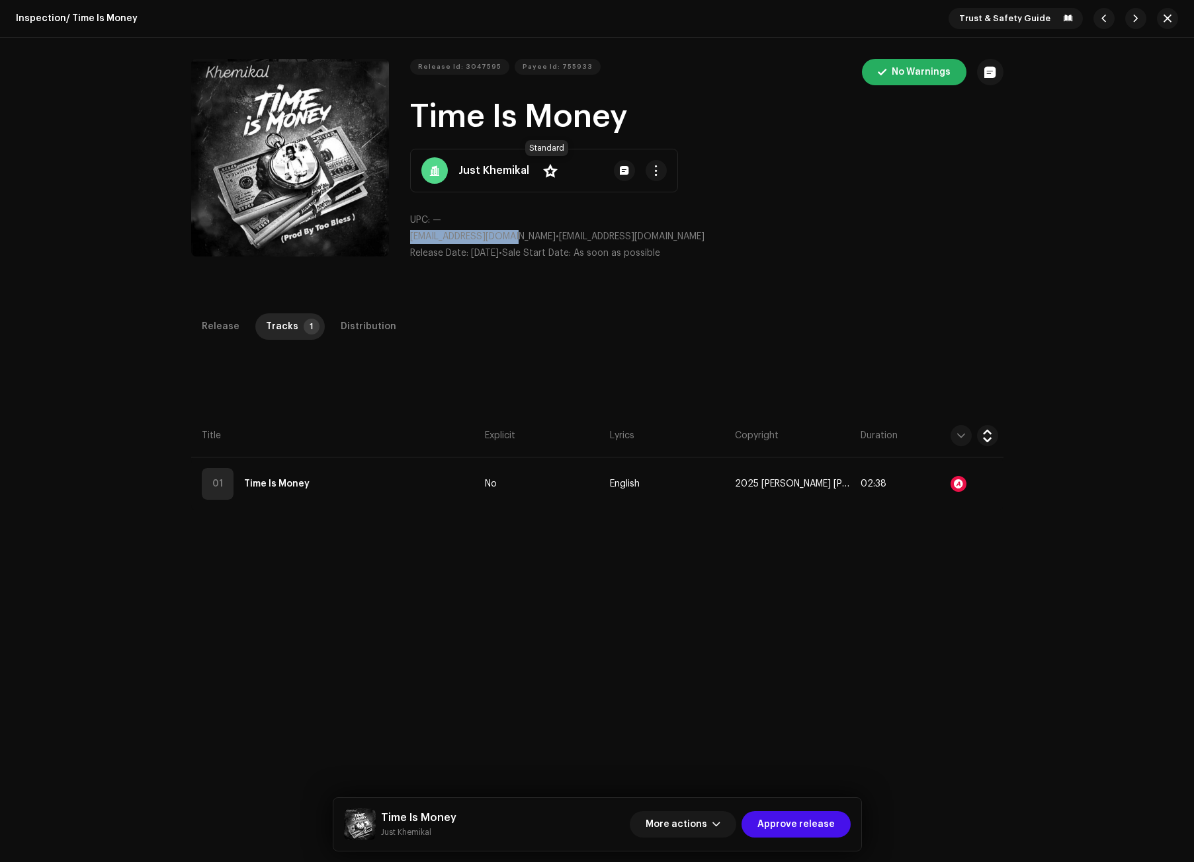
click at [548, 168] on span at bounding box center [550, 170] width 15 height 11
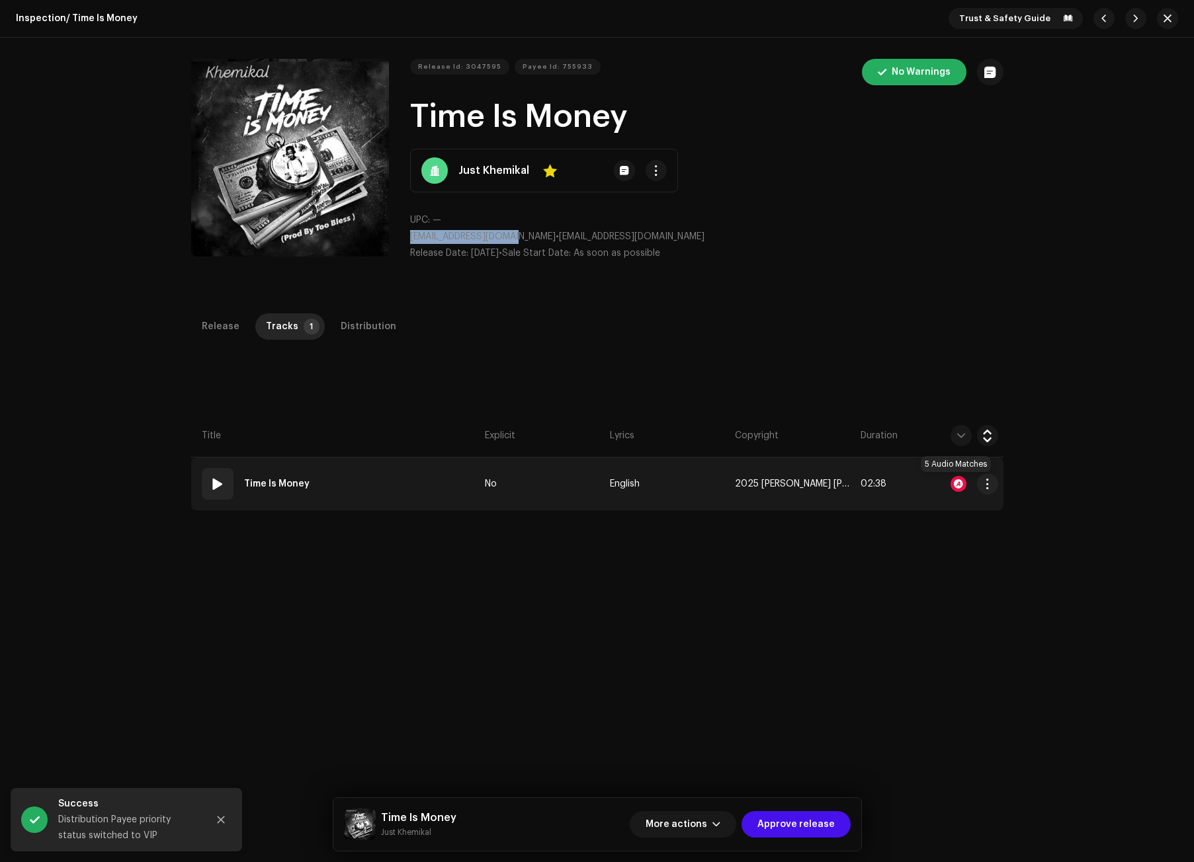
click at [961, 479] on div at bounding box center [958, 484] width 16 height 16
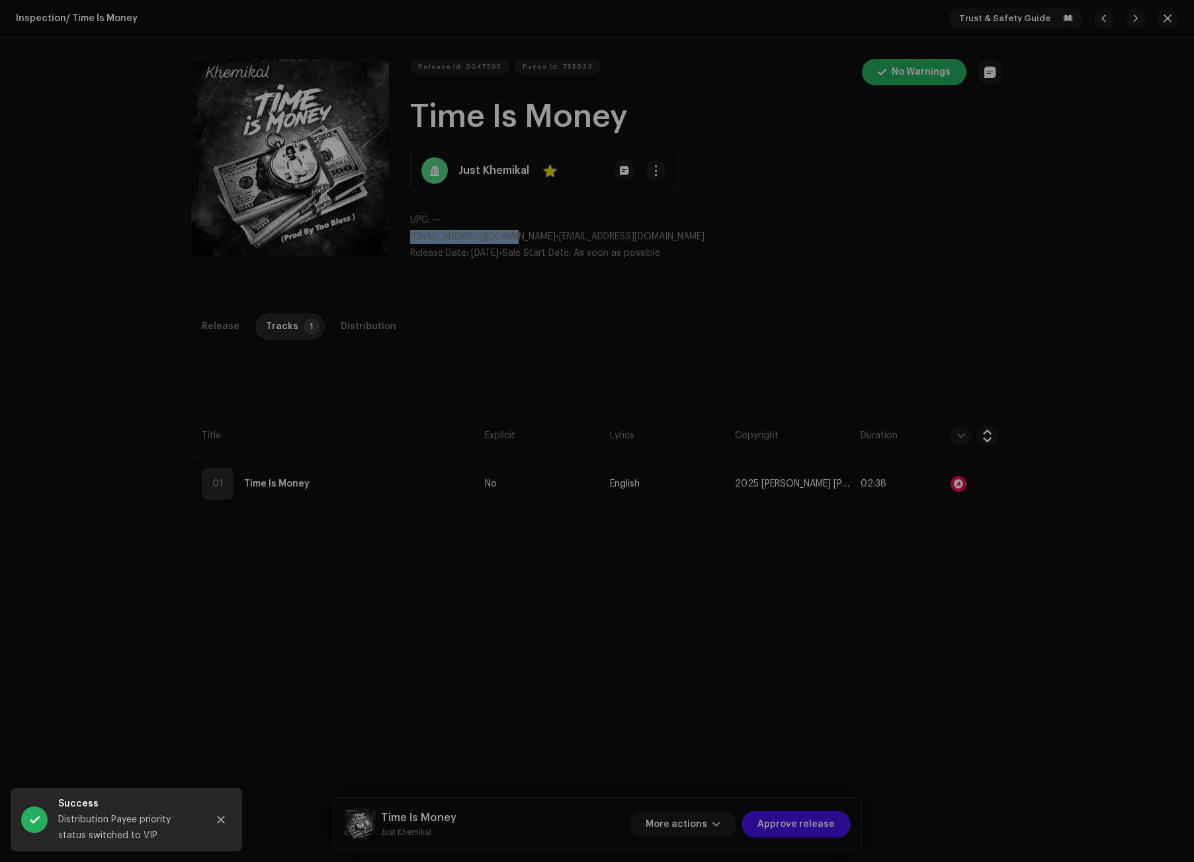
click at [361, 395] on div "Audio Recognition by Remix/Sample 5 All results require review/listening to avo…" at bounding box center [597, 431] width 1194 height 862
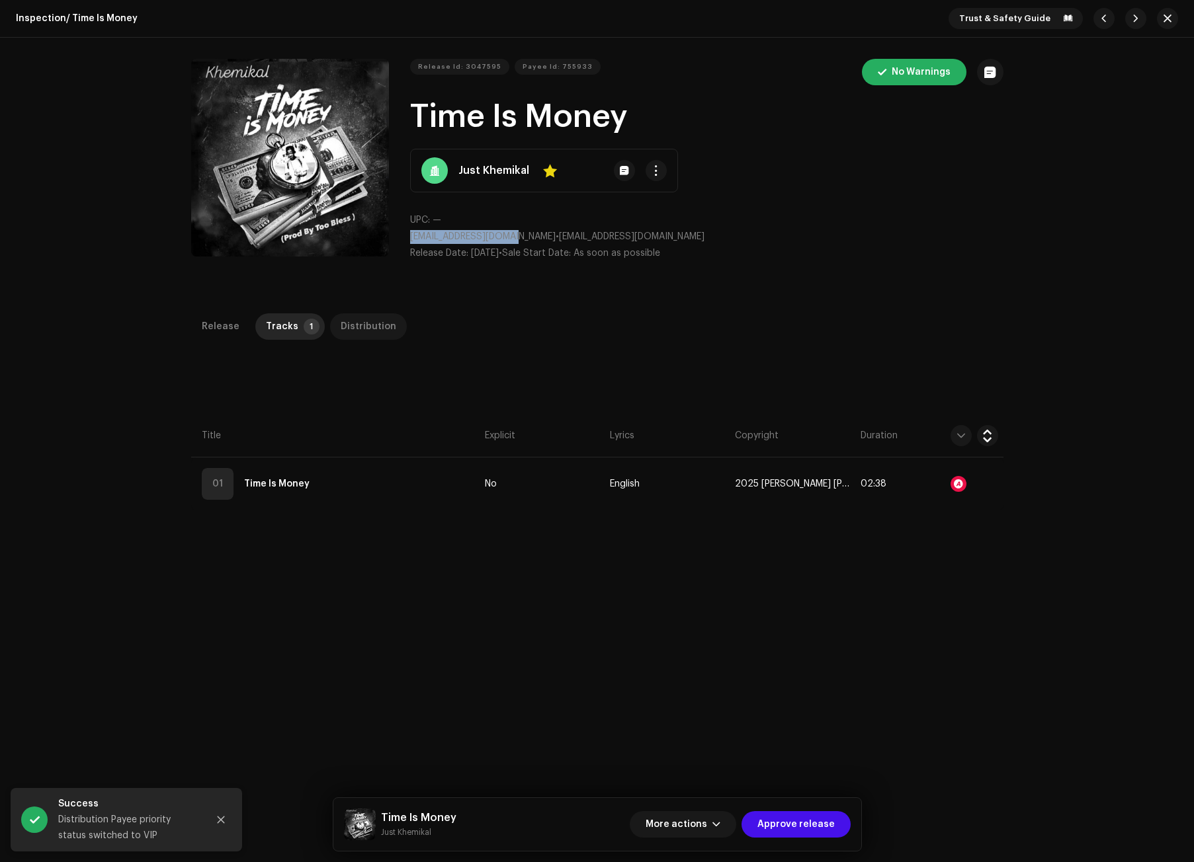
click at [346, 321] on div "Distribution" at bounding box center [369, 326] width 56 height 26
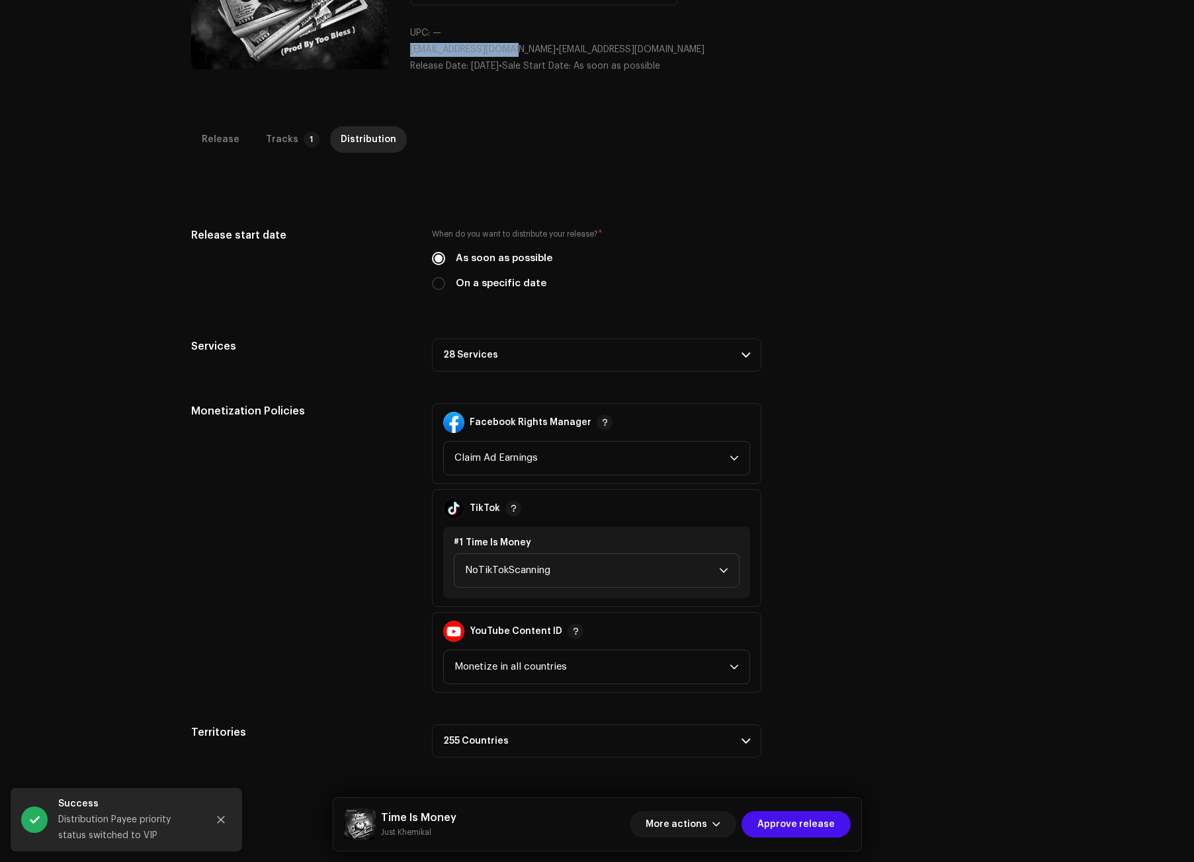
scroll to position [265, 0]
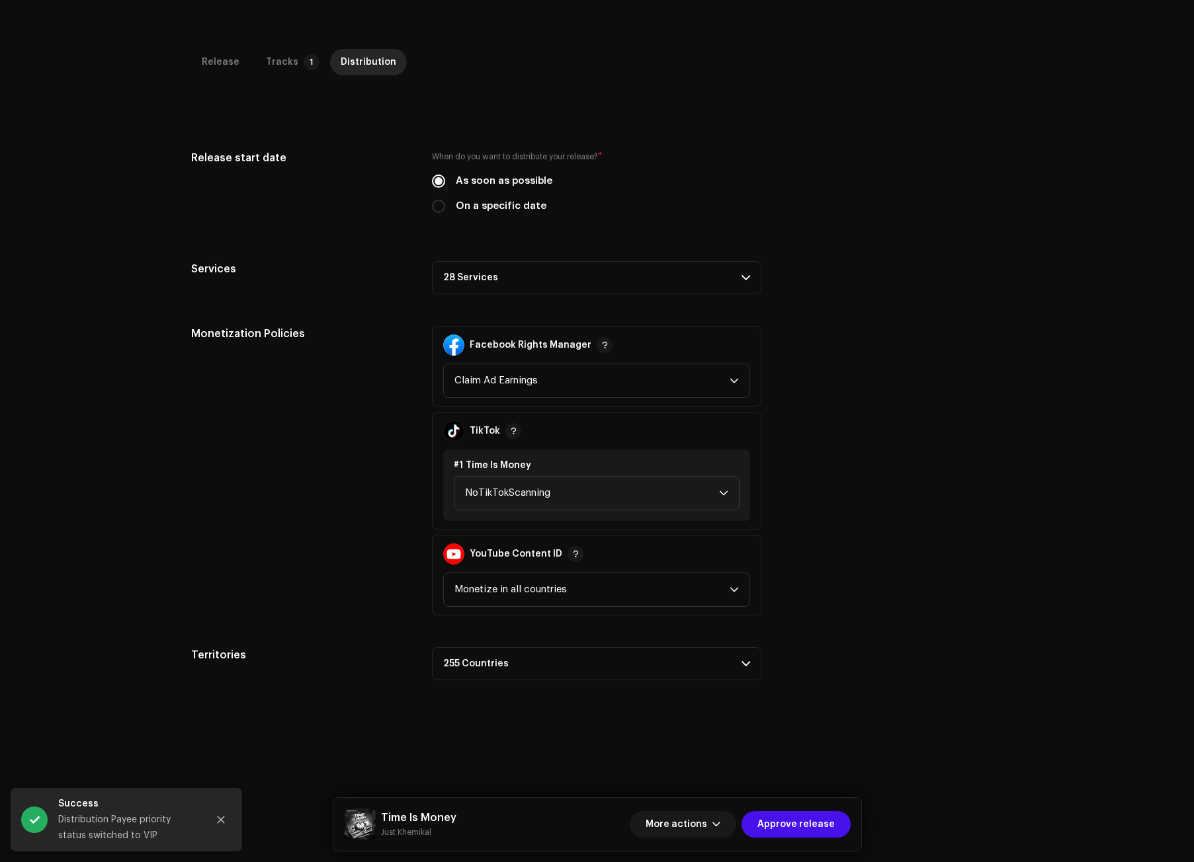
click at [462, 276] on p-accordion-header "28 Services" at bounding box center [596, 277] width 329 height 33
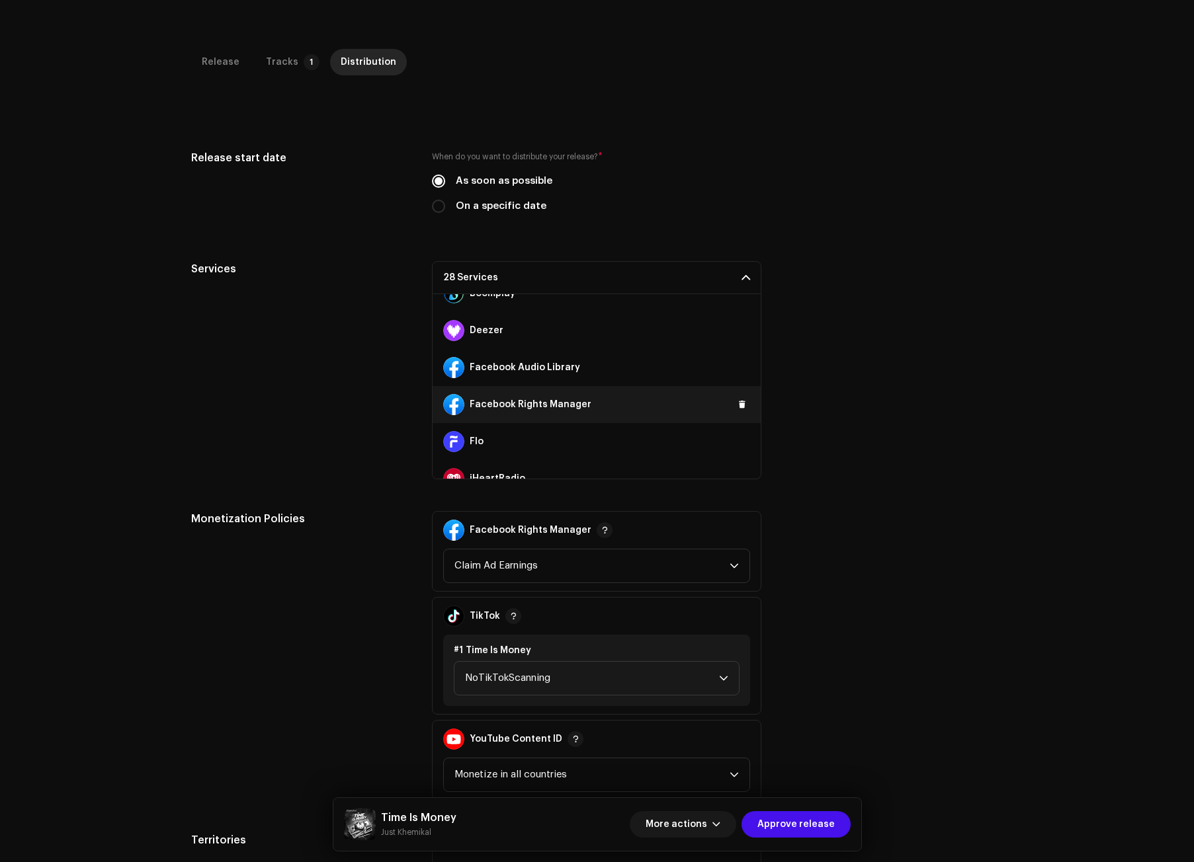
scroll to position [132, 0]
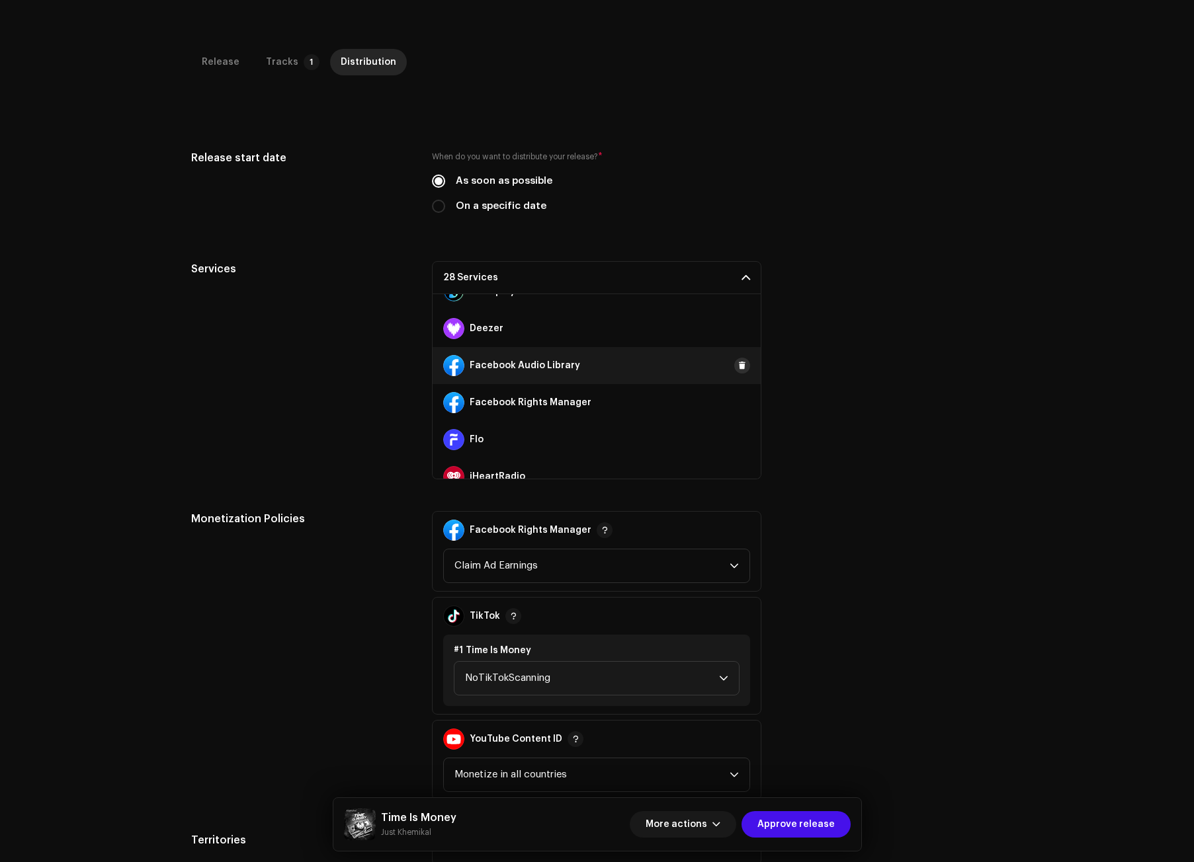
click at [734, 360] on button at bounding box center [742, 366] width 16 height 16
click at [734, 404] on button at bounding box center [742, 403] width 16 height 16
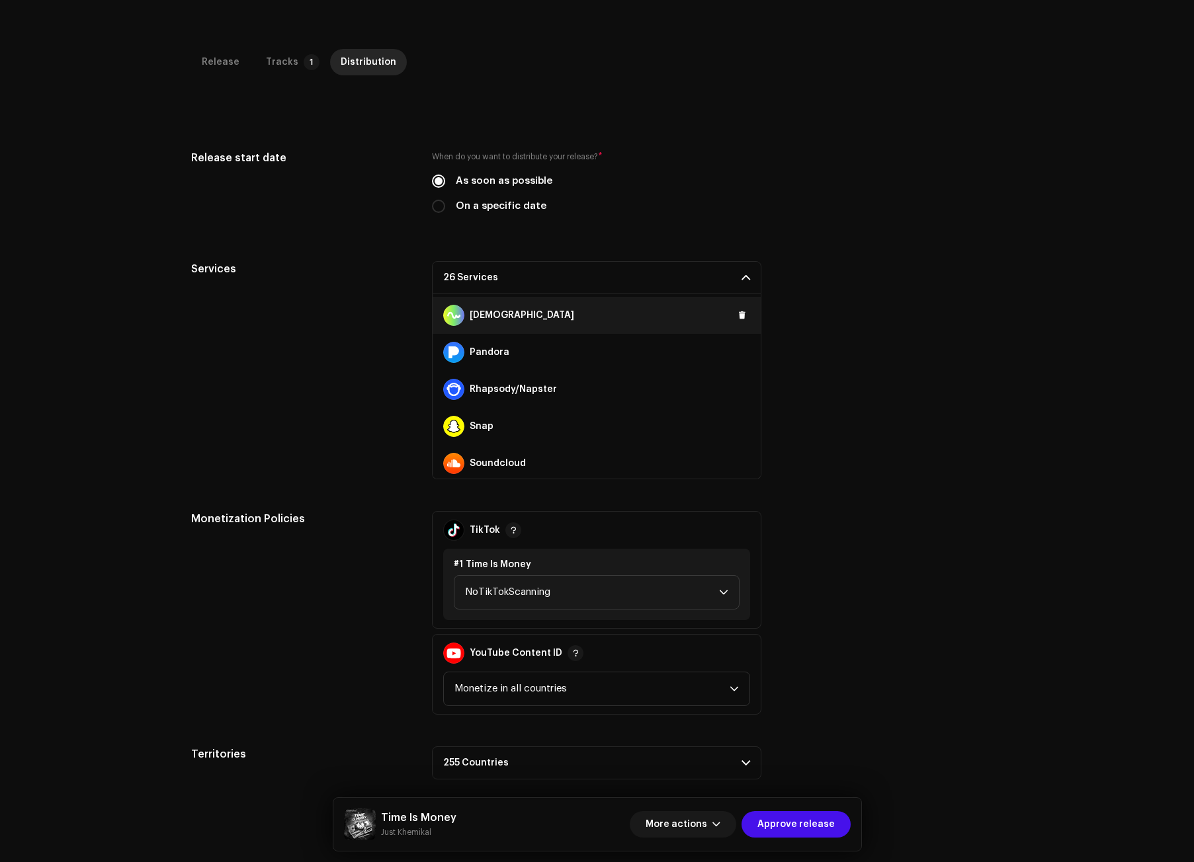
scroll to position [595, 0]
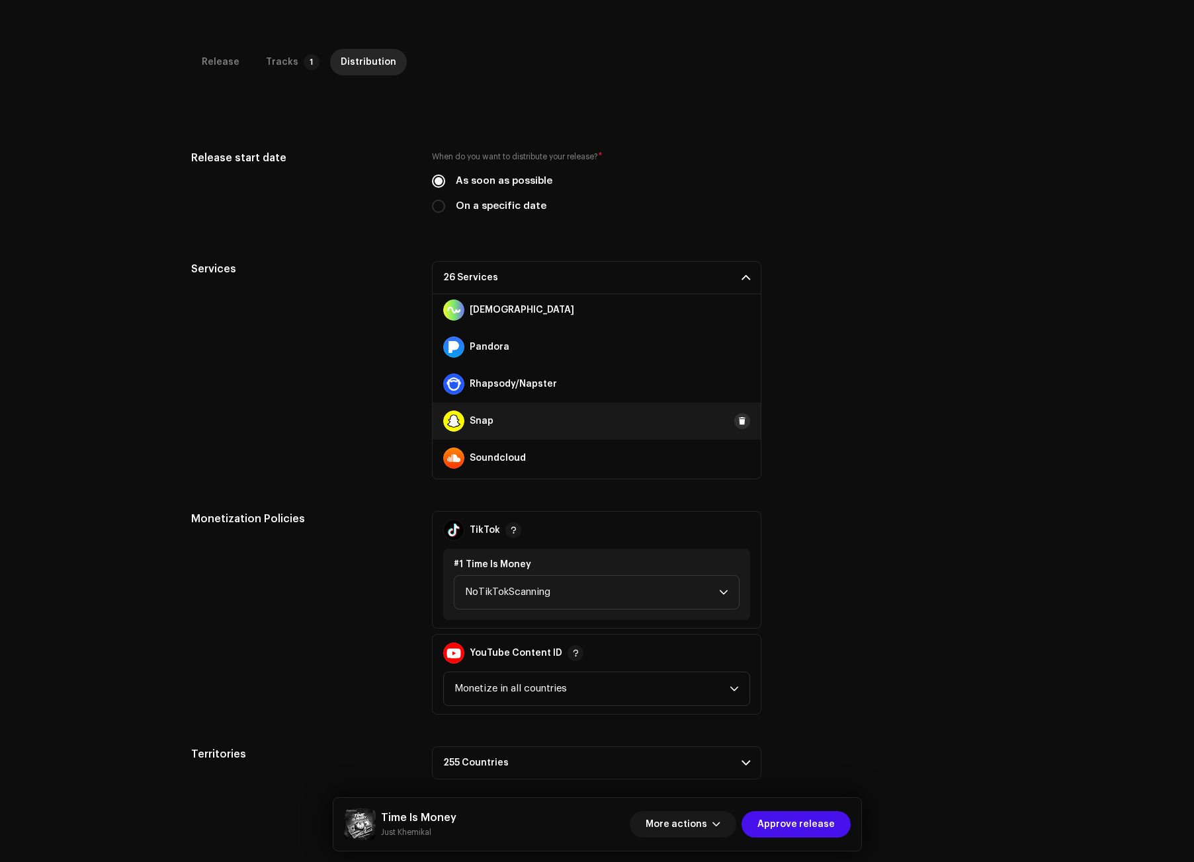
click at [734, 423] on button at bounding box center [742, 421] width 16 height 16
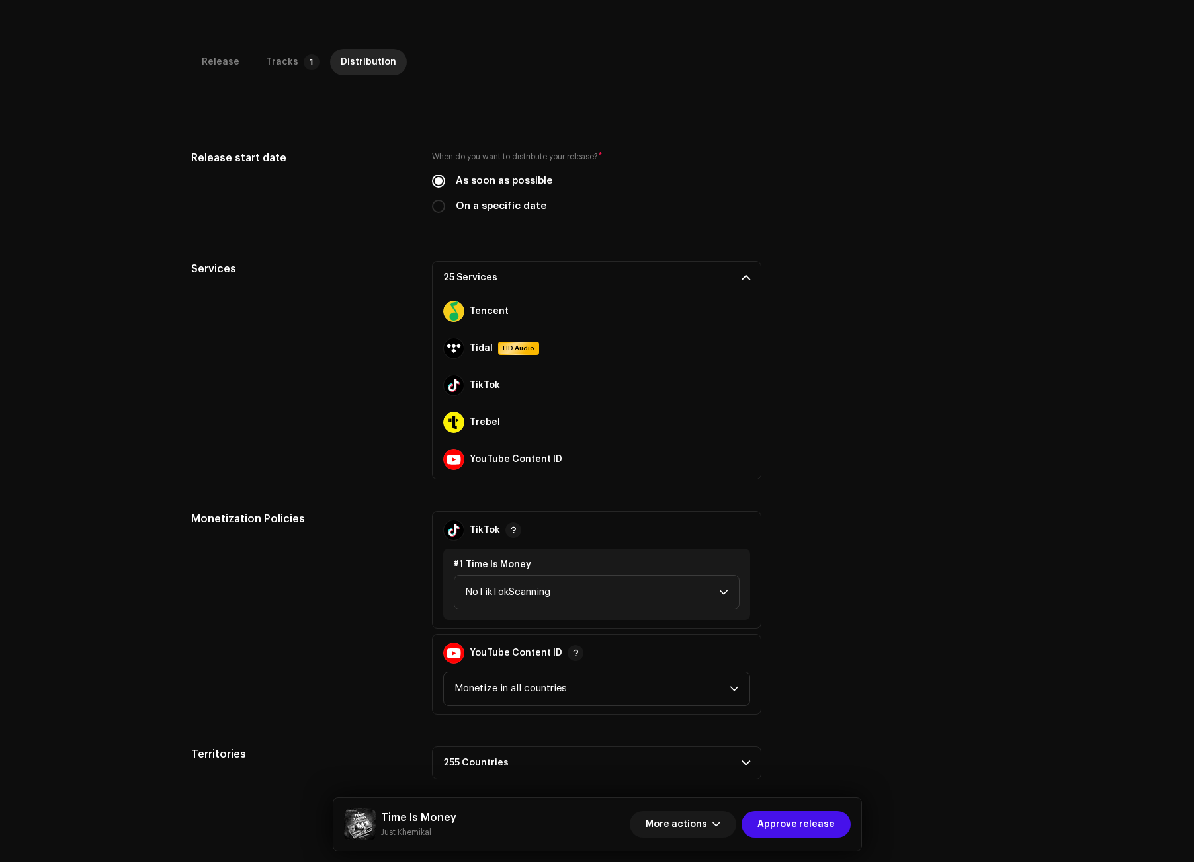
scroll to position [852, 0]
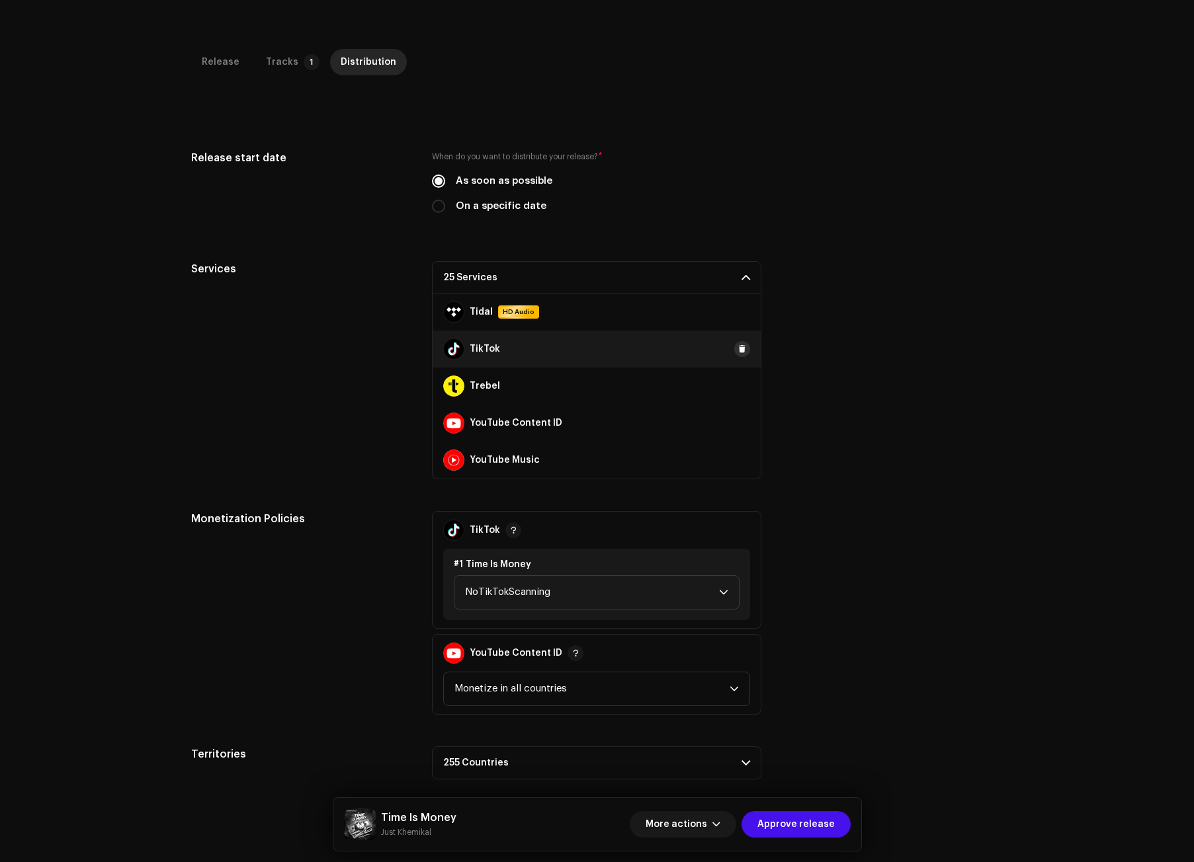
click at [734, 348] on button at bounding box center [742, 349] width 16 height 16
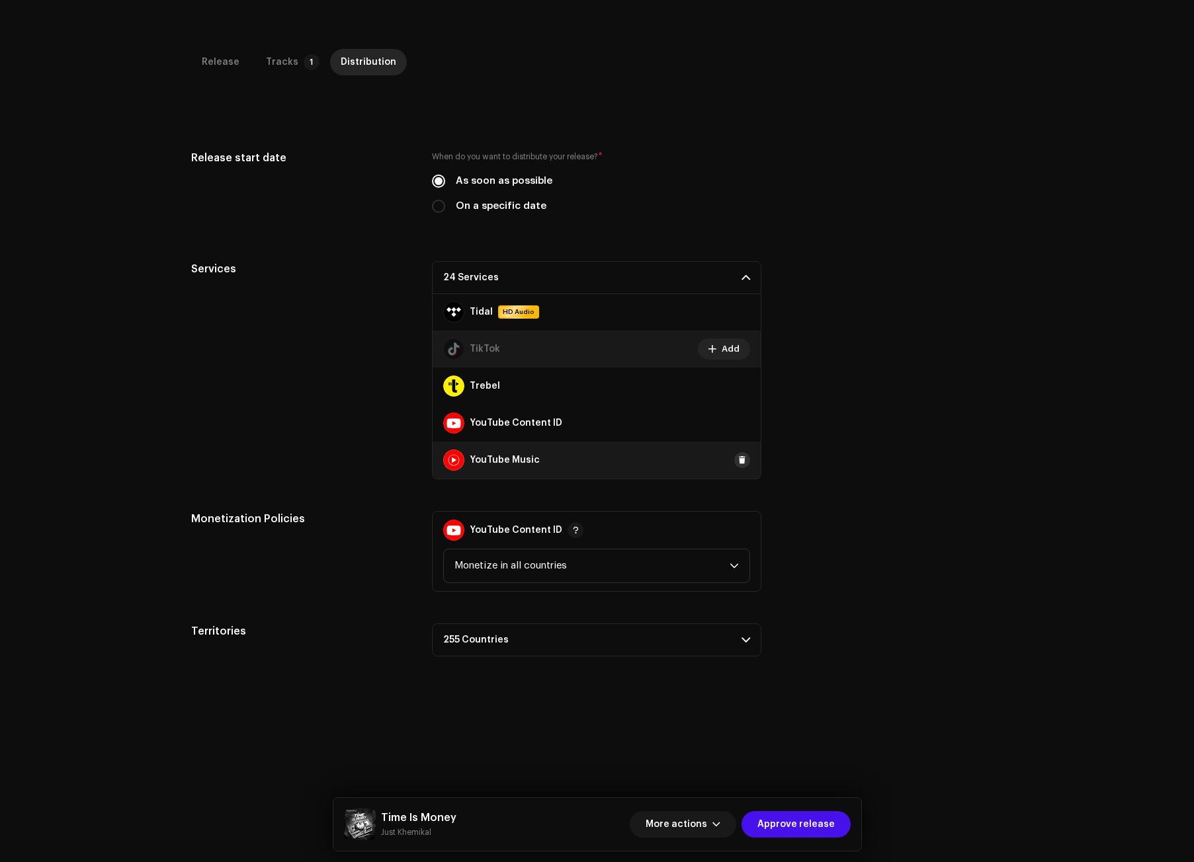
click at [738, 459] on span at bounding box center [742, 460] width 8 height 11
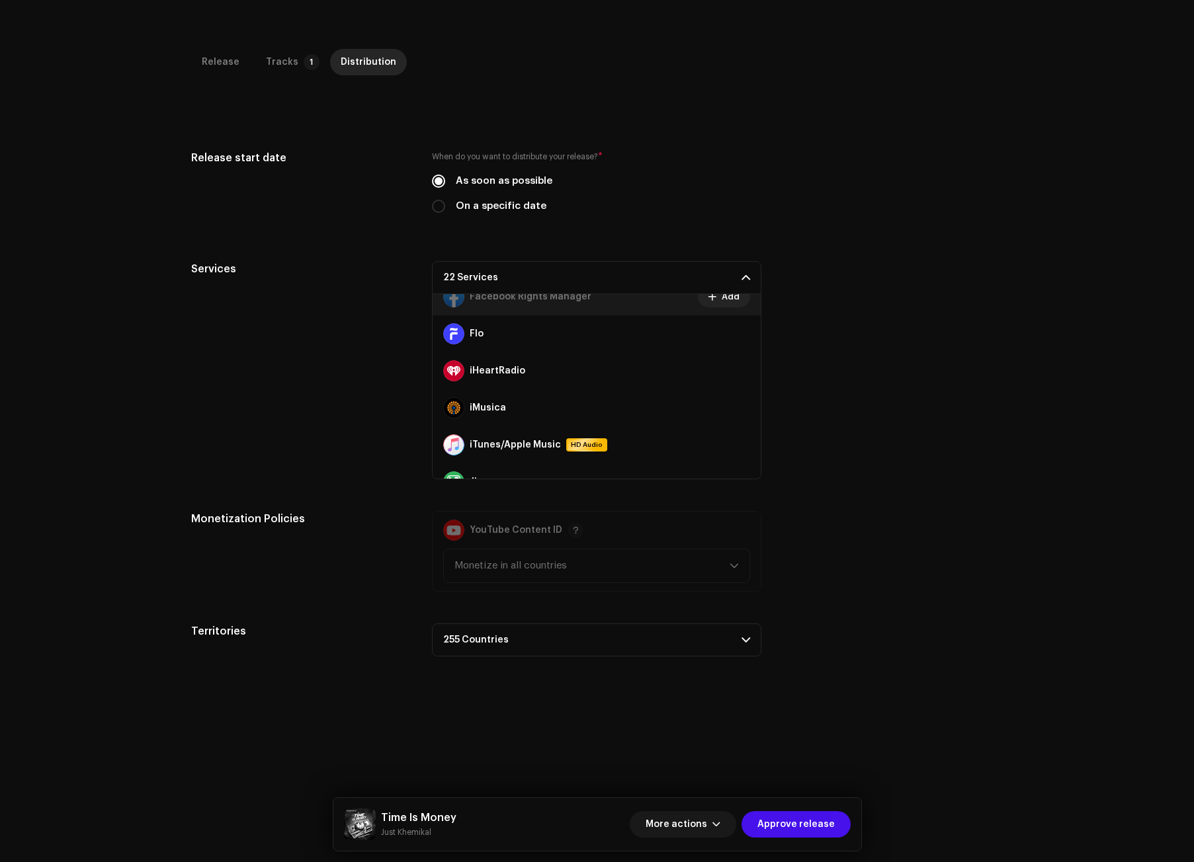
scroll to position [320, 0]
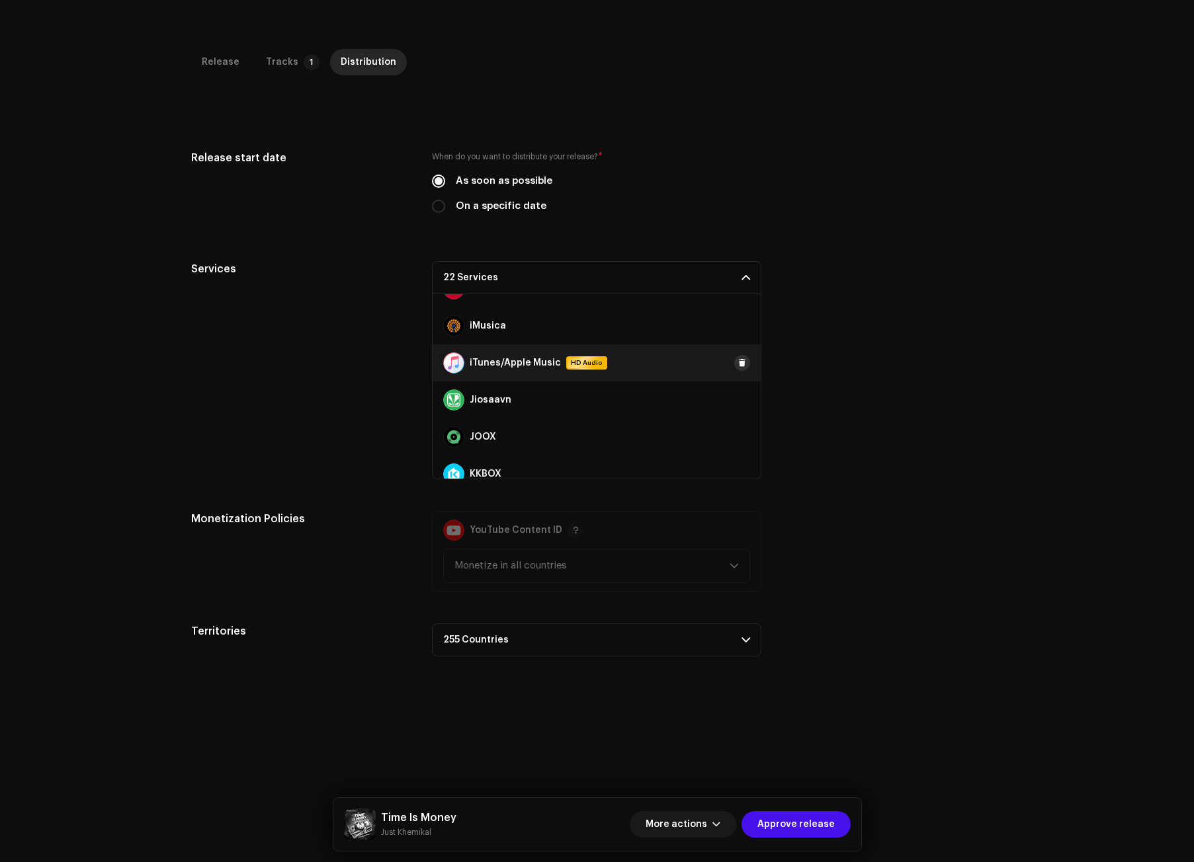
click at [738, 360] on span at bounding box center [742, 363] width 8 height 11
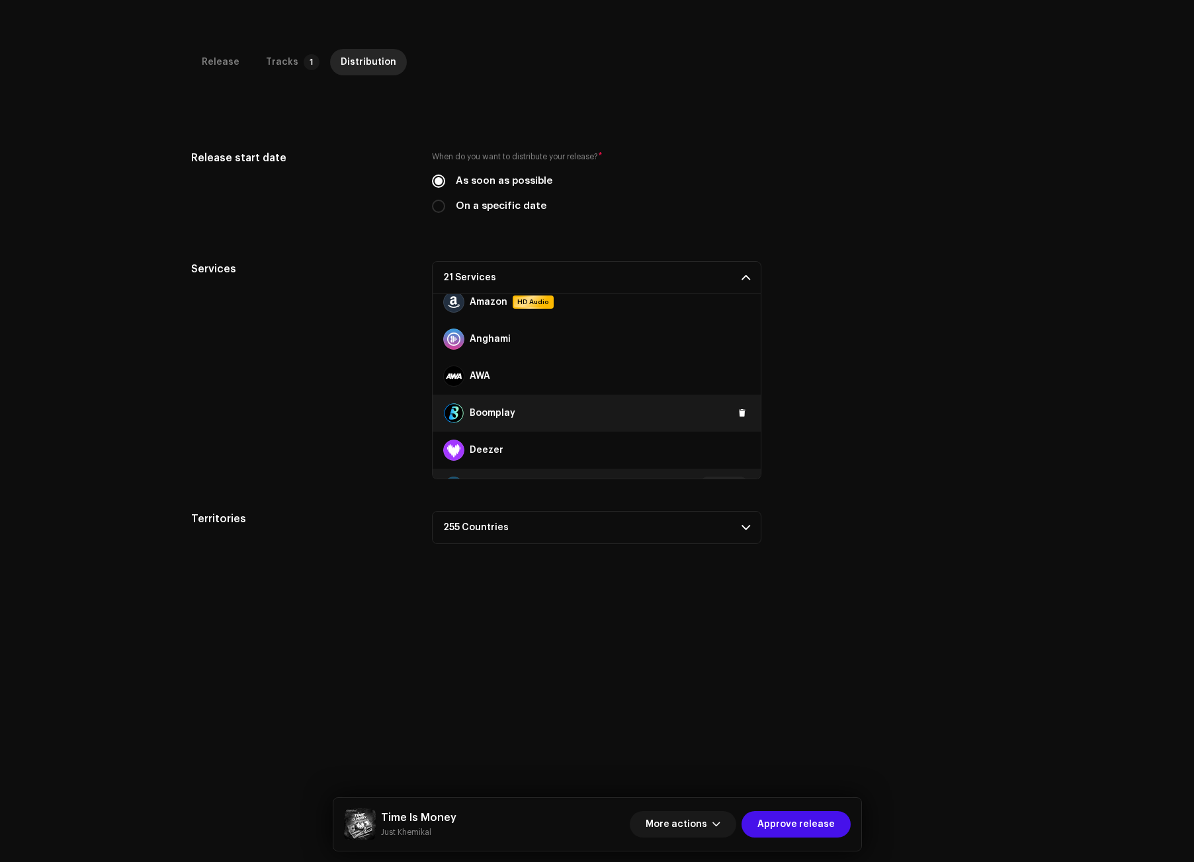
scroll to position [0, 0]
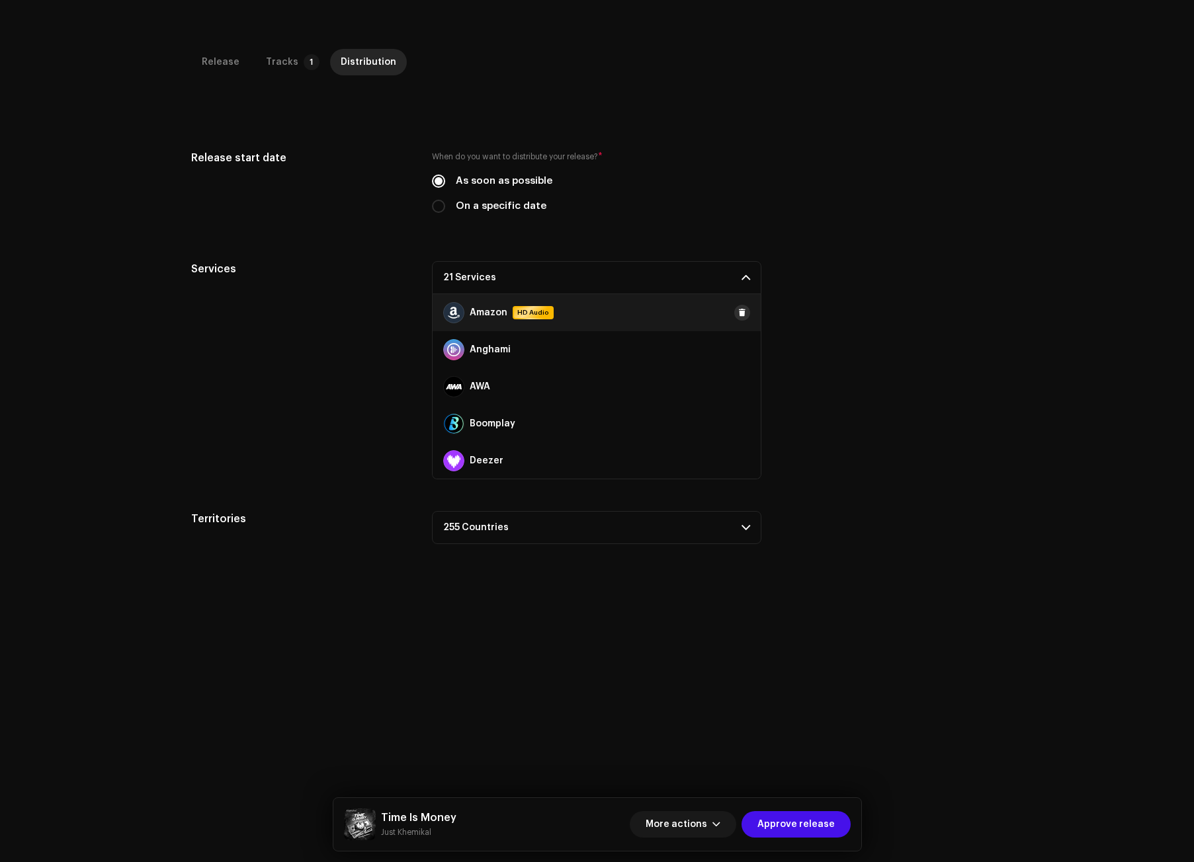
click at [738, 312] on span at bounding box center [742, 312] width 8 height 11
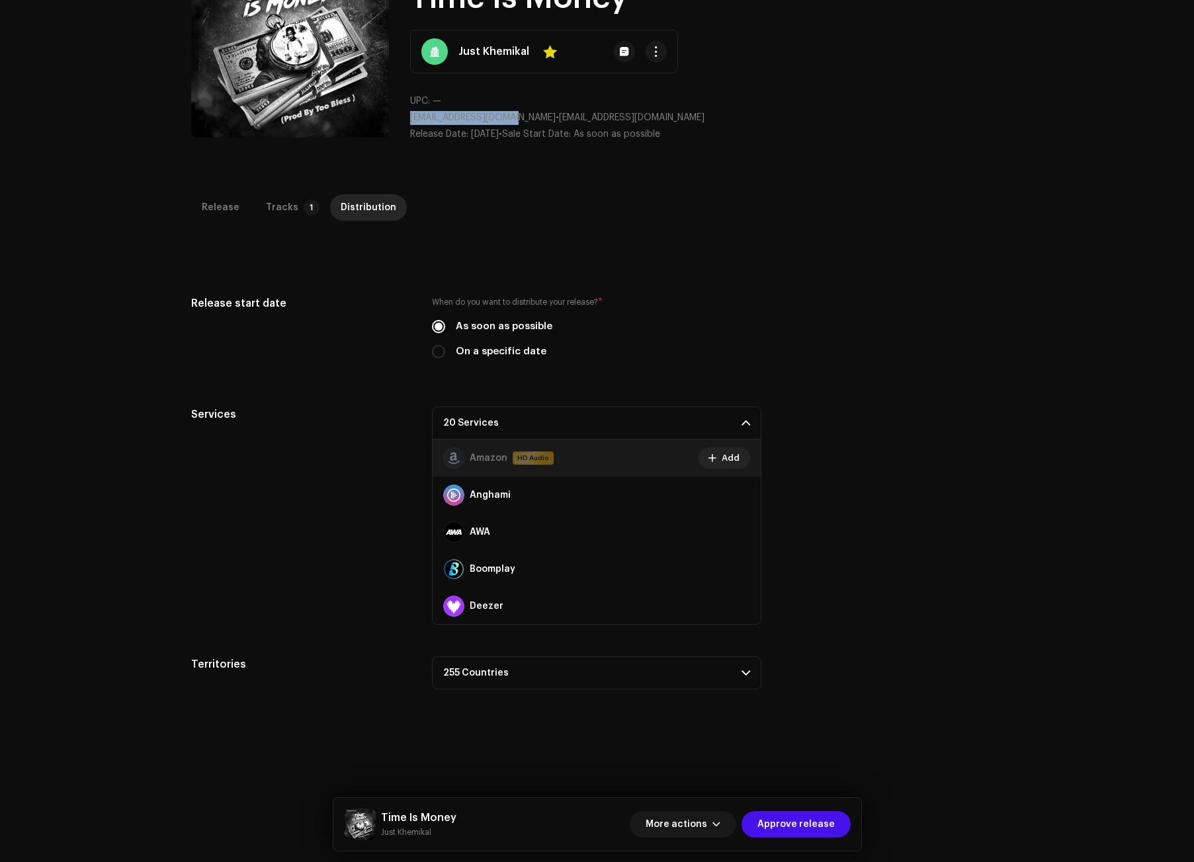
scroll to position [49, 0]
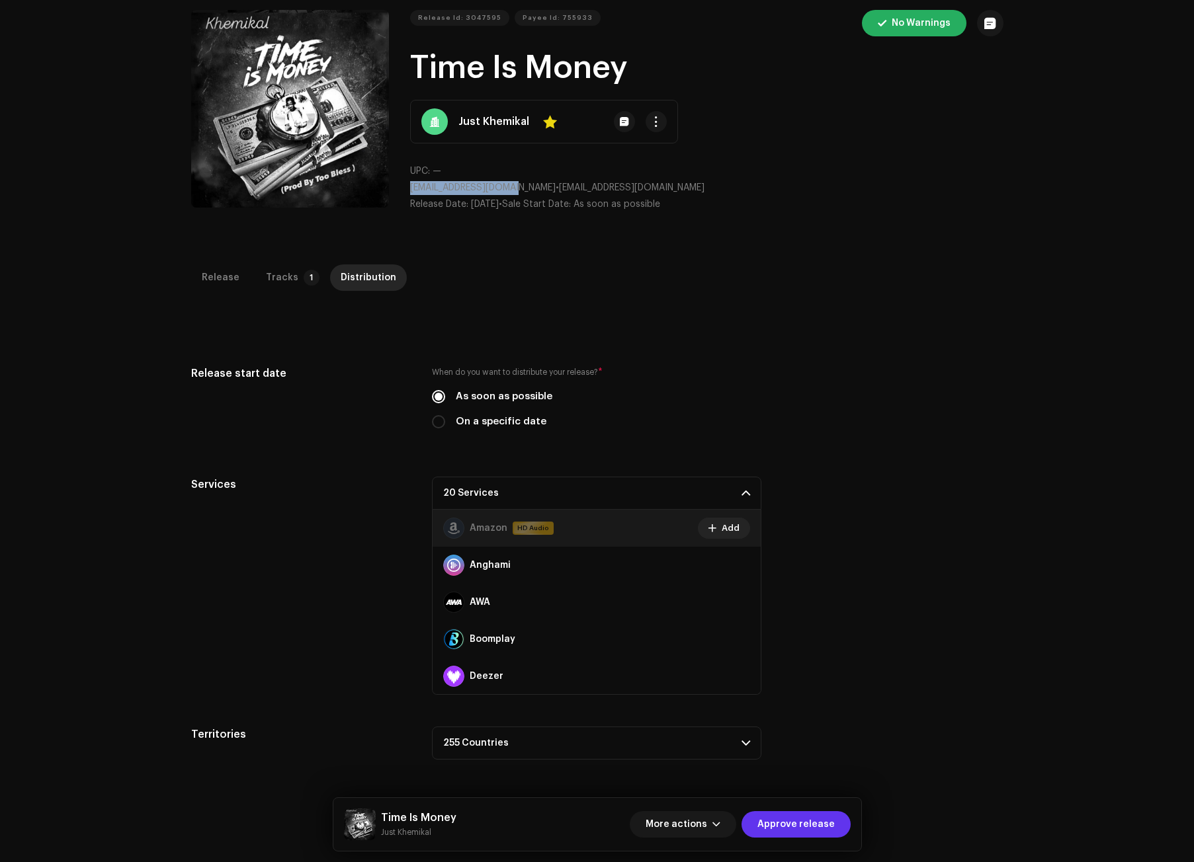
click at [808, 826] on span "Approve release" at bounding box center [795, 824] width 77 height 26
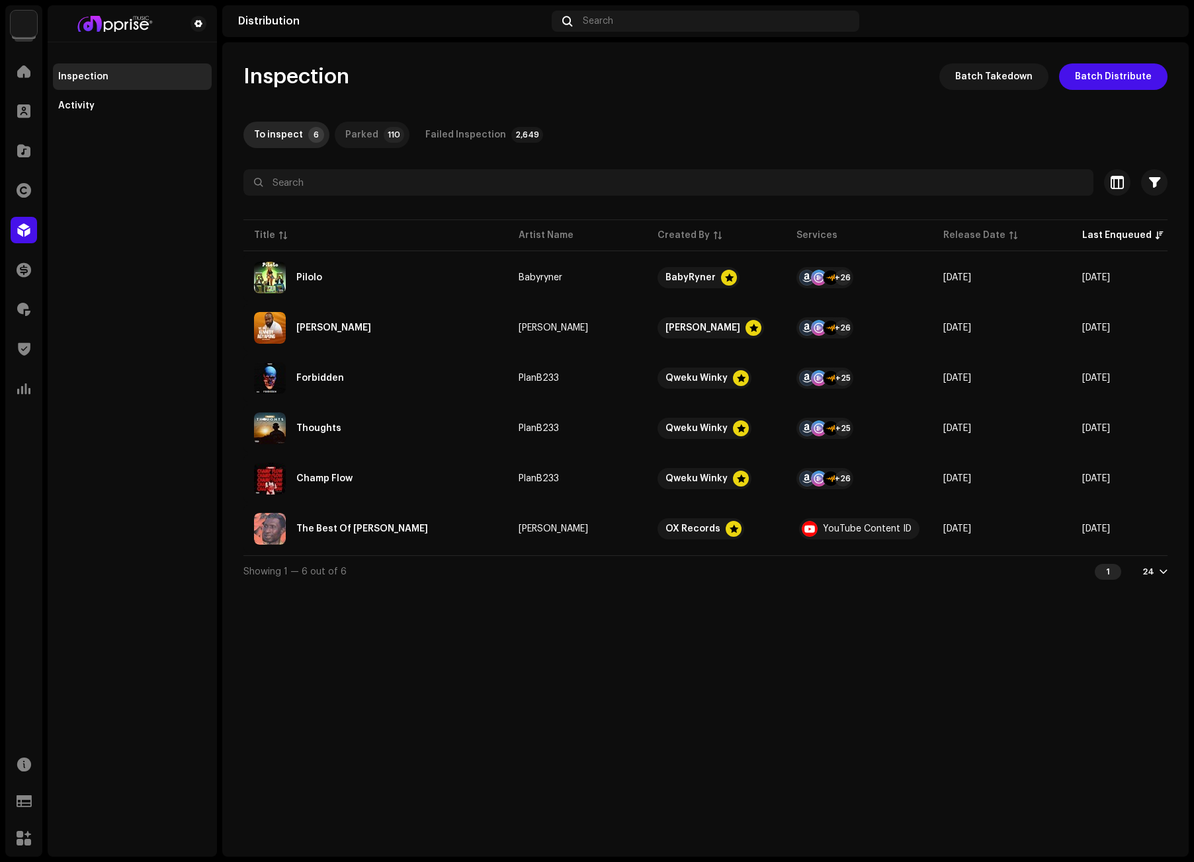
click at [372, 133] on div "Parked" at bounding box center [361, 135] width 33 height 26
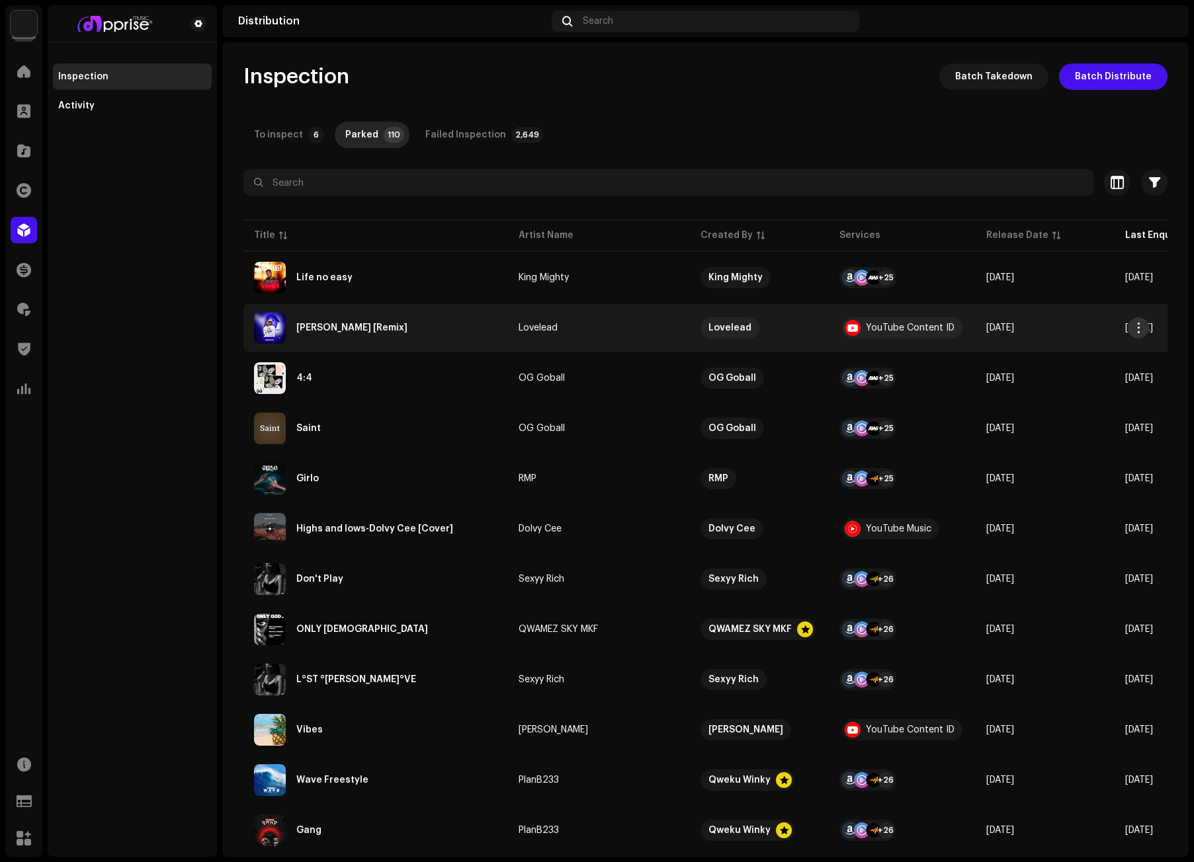
click at [1139, 325] on span "button" at bounding box center [1138, 328] width 10 height 11
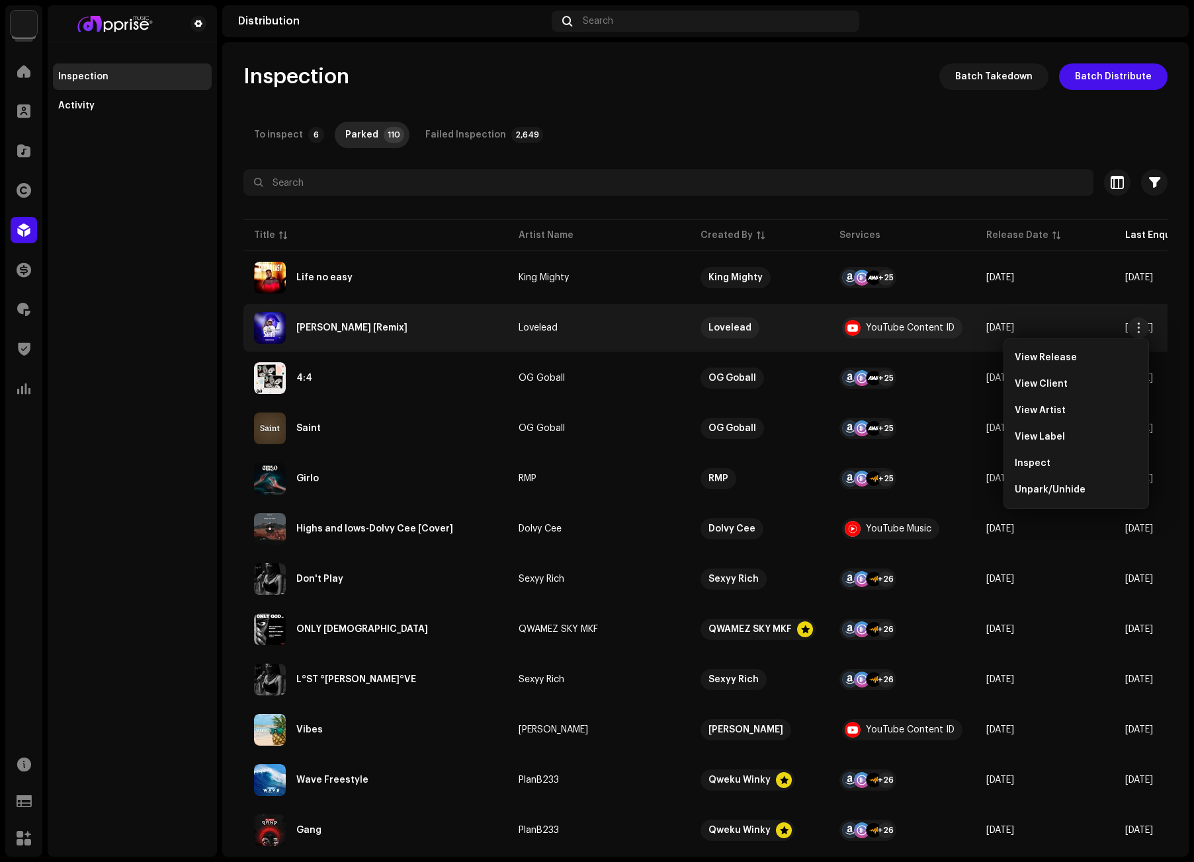
click at [829, 102] on div "Inspection Batch Takedown Batch Distribute To inspect 6 Parked 110 Failed Inspe…" at bounding box center [705, 777] width 966 height 1428
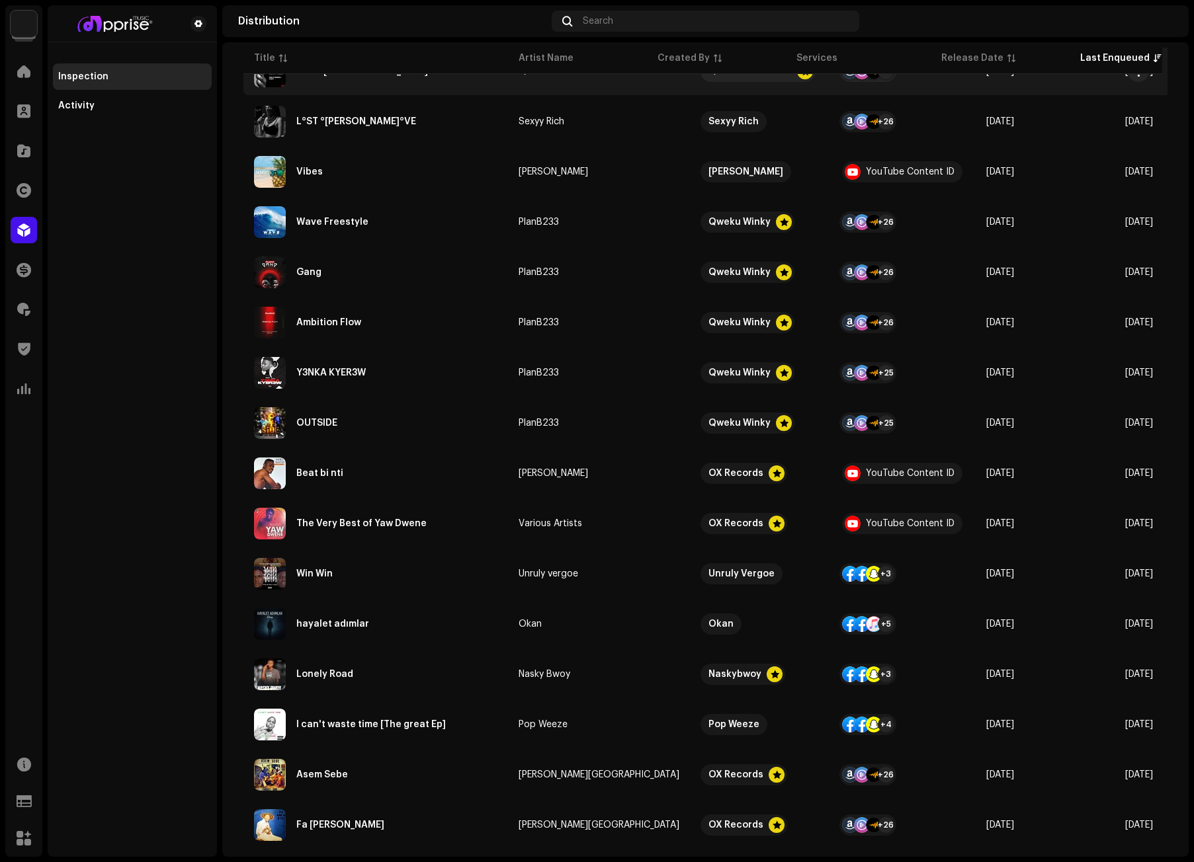
scroll to position [595, 0]
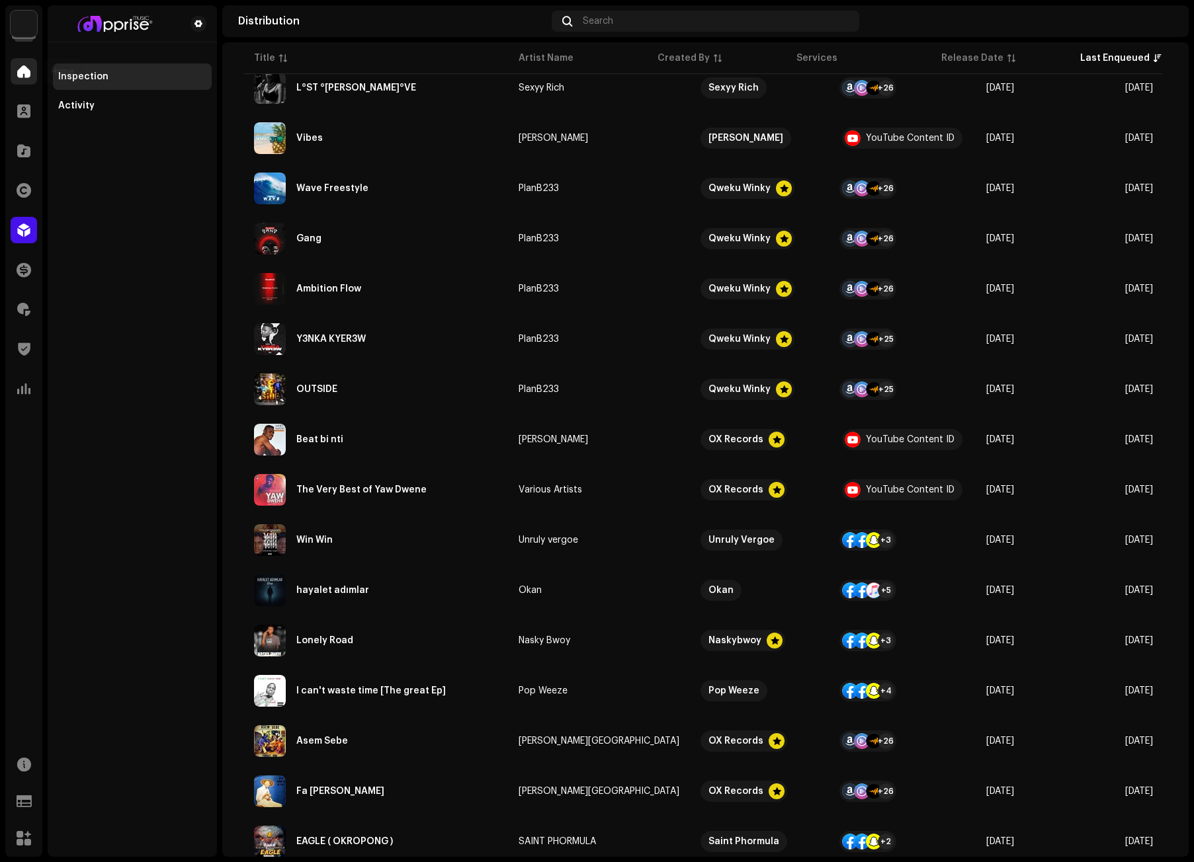
click at [20, 73] on span at bounding box center [23, 71] width 13 height 11
